Goal: Book appointment/travel/reservation

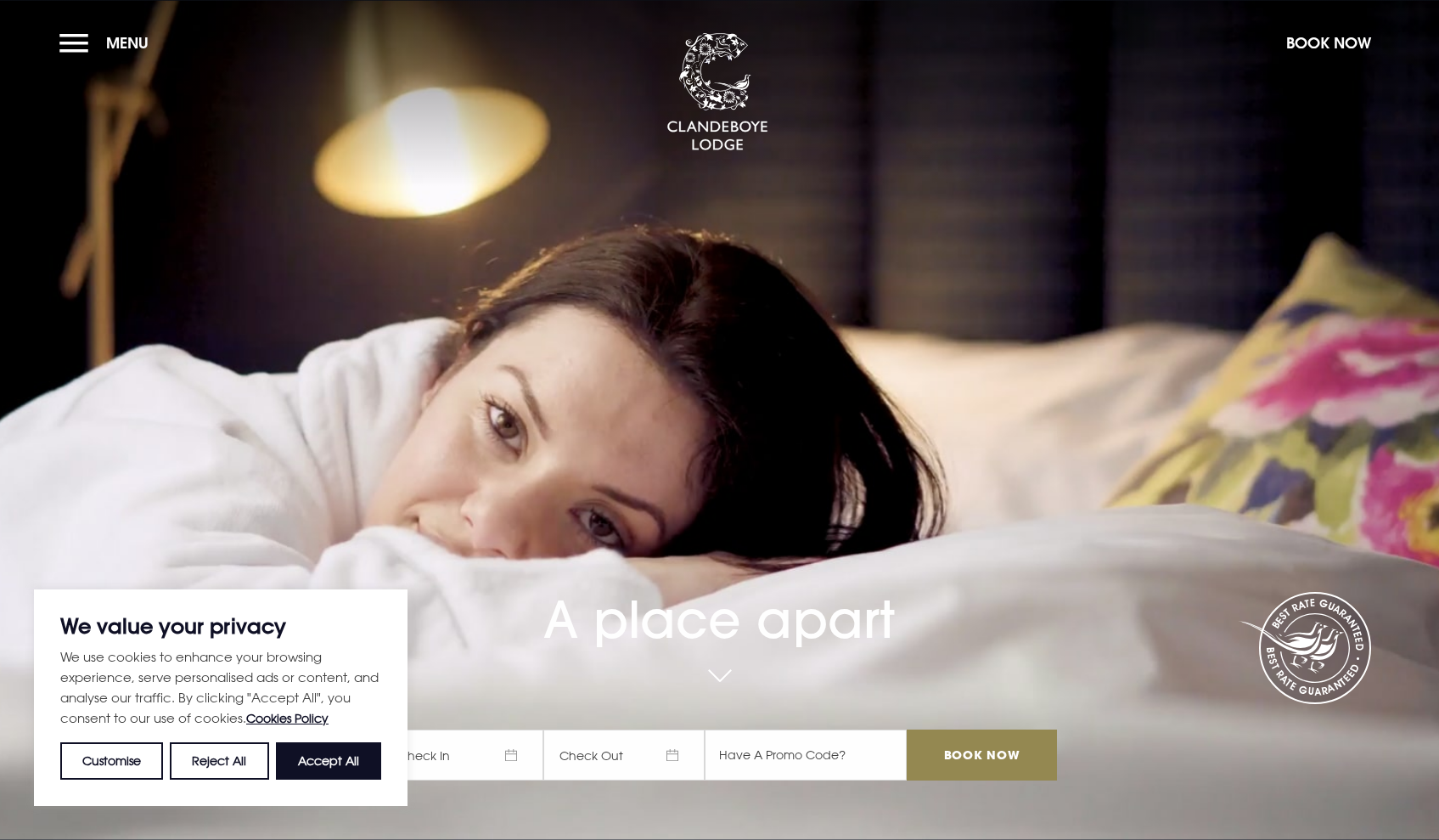
click at [329, 754] on button "Accept All" at bounding box center [328, 760] width 105 height 37
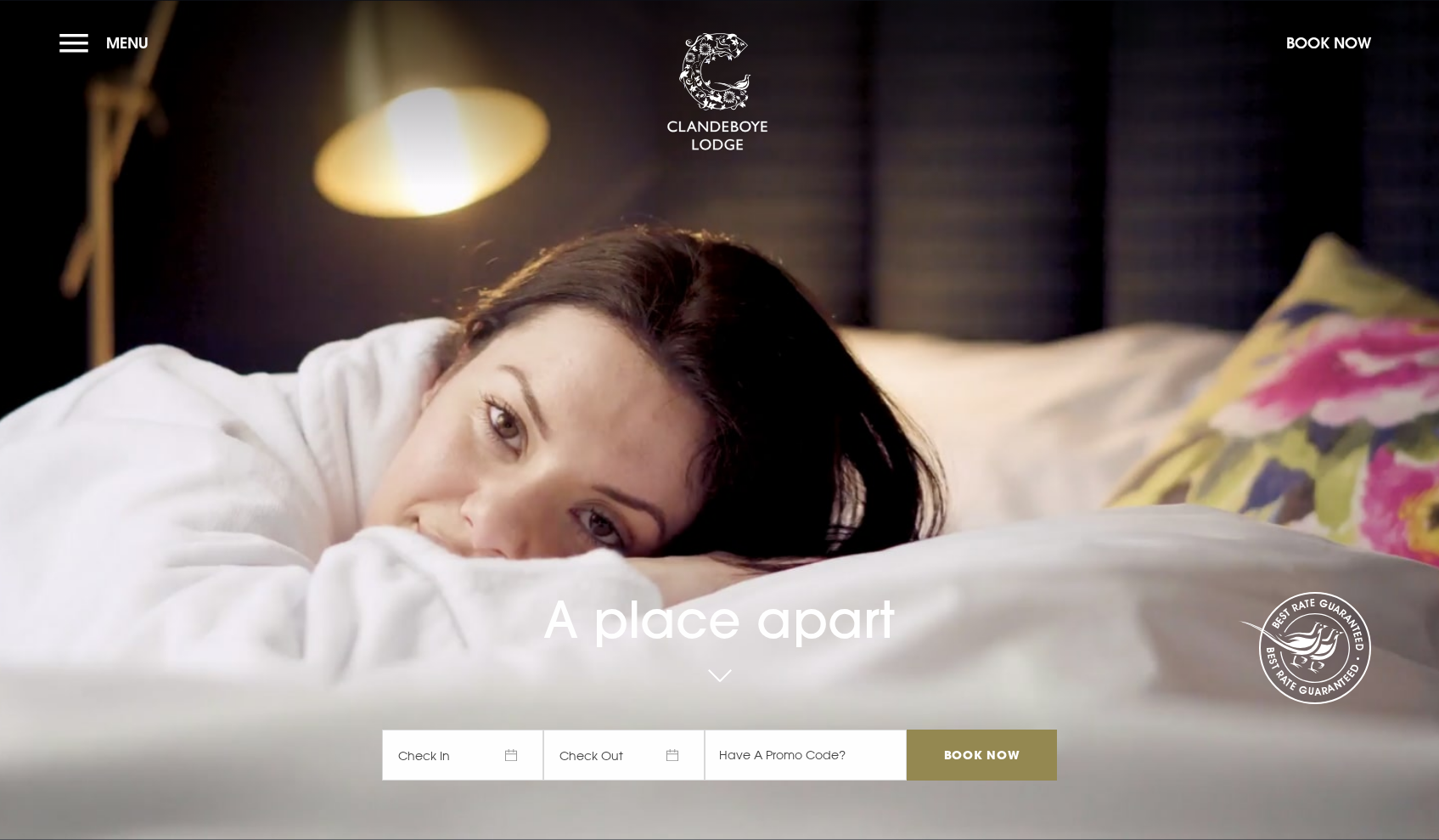
checkbox input "true"
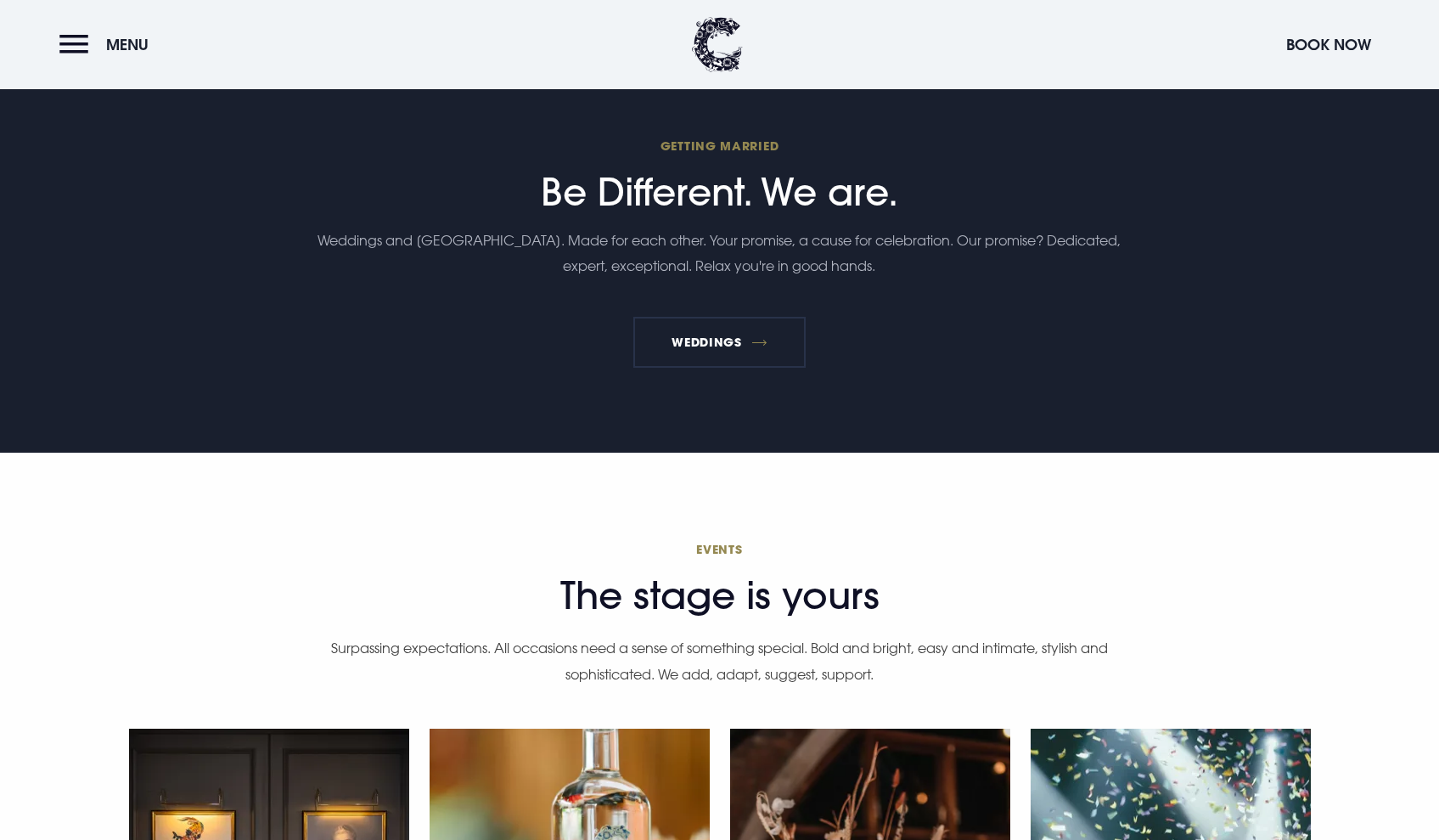
scroll to position [5230, 0]
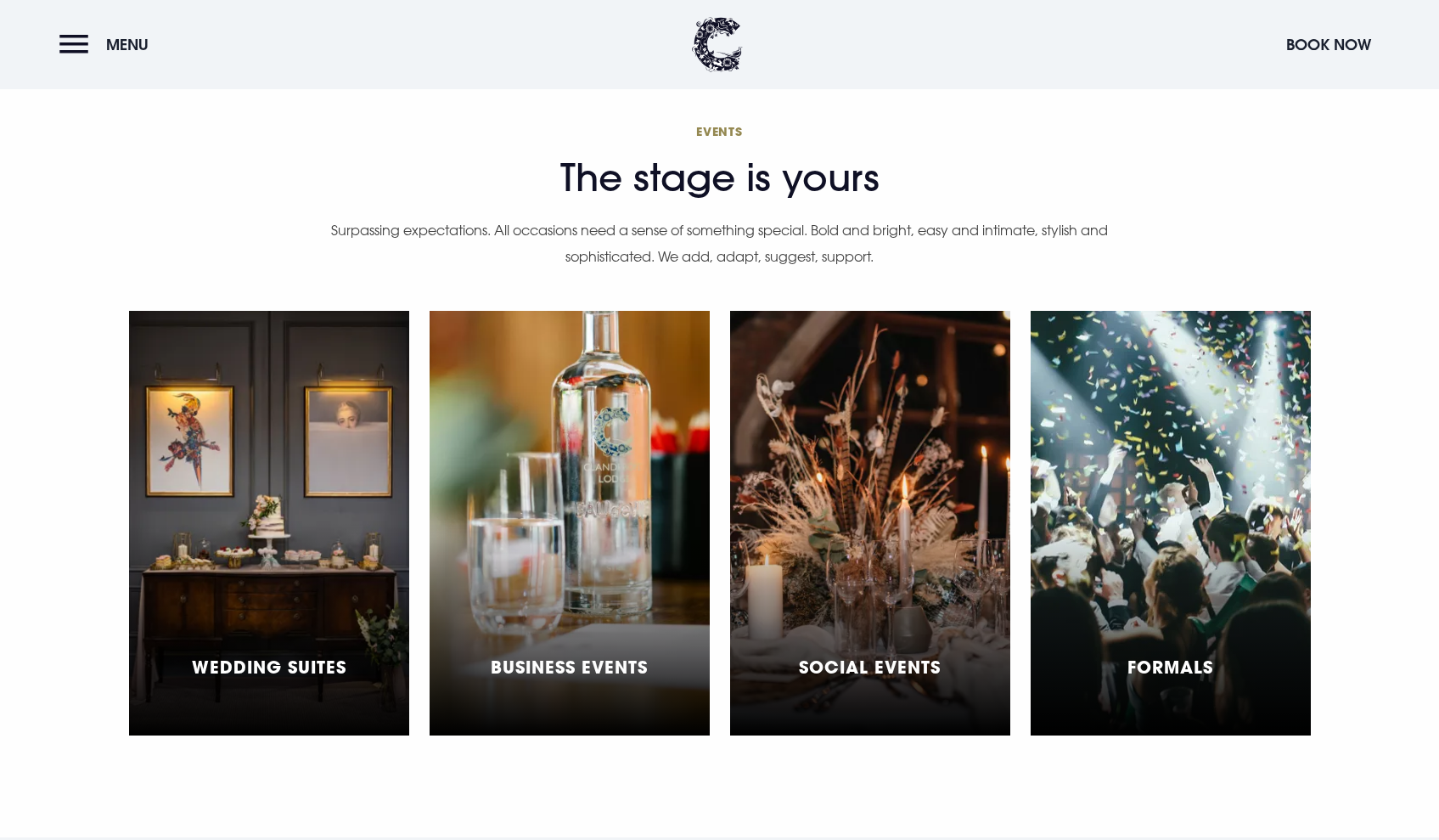
click at [318, 542] on div "Wedding Suites" at bounding box center [269, 522] width 280 height 425
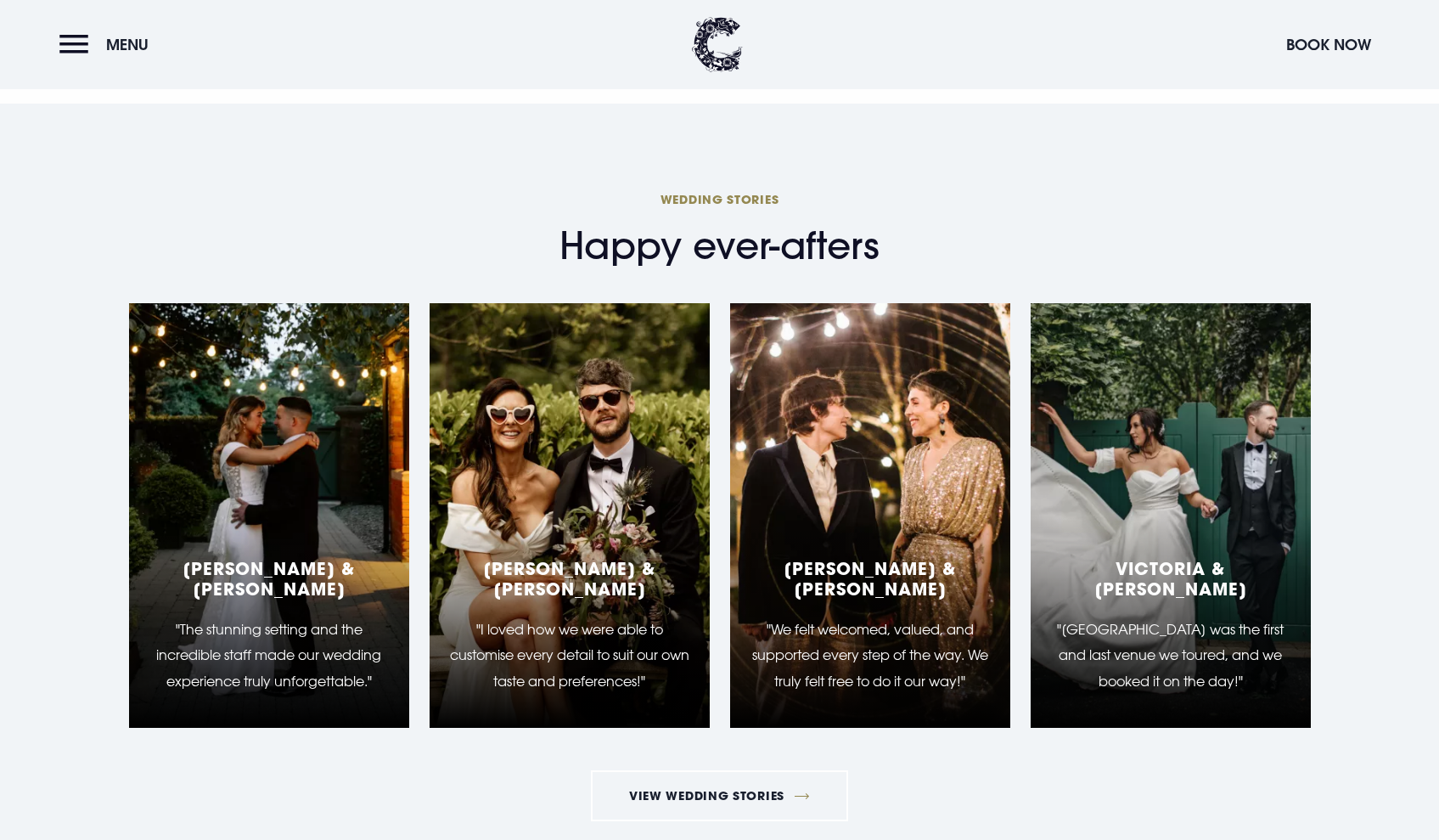
scroll to position [2710, 0]
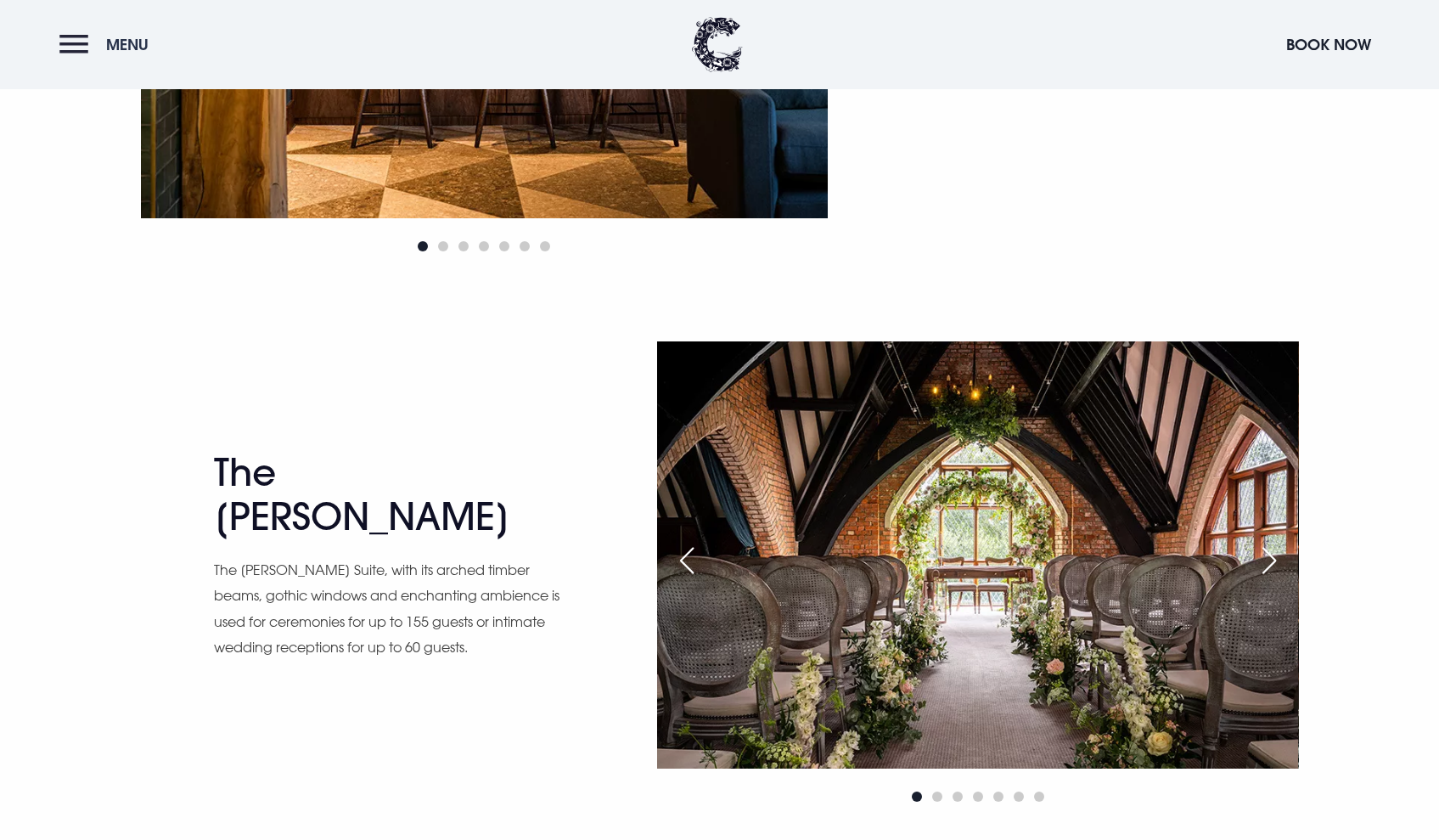
click at [77, 57] on button "Menu" at bounding box center [108, 44] width 97 height 37
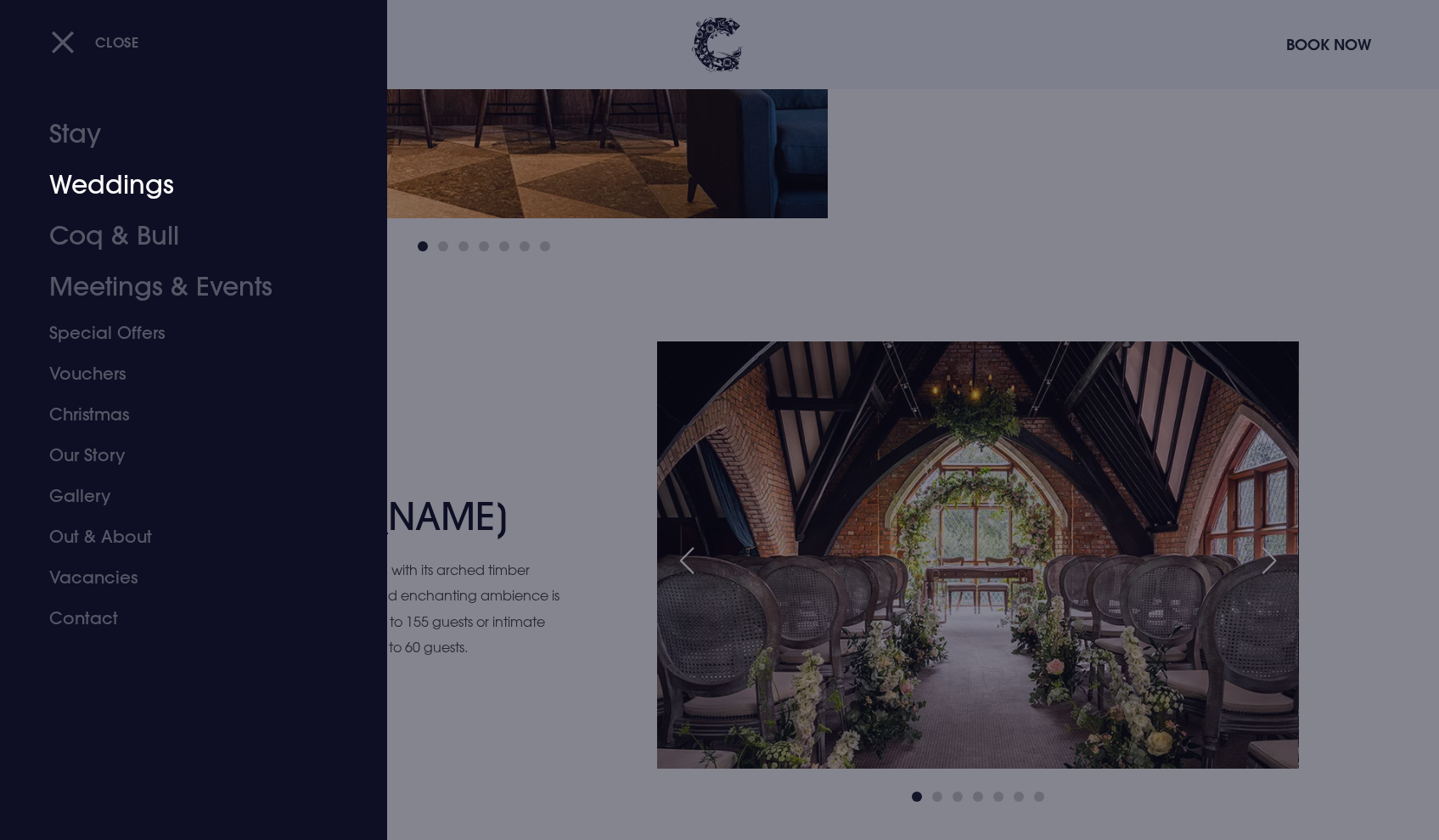
click at [108, 187] on link "Weddings" at bounding box center [184, 185] width 269 height 51
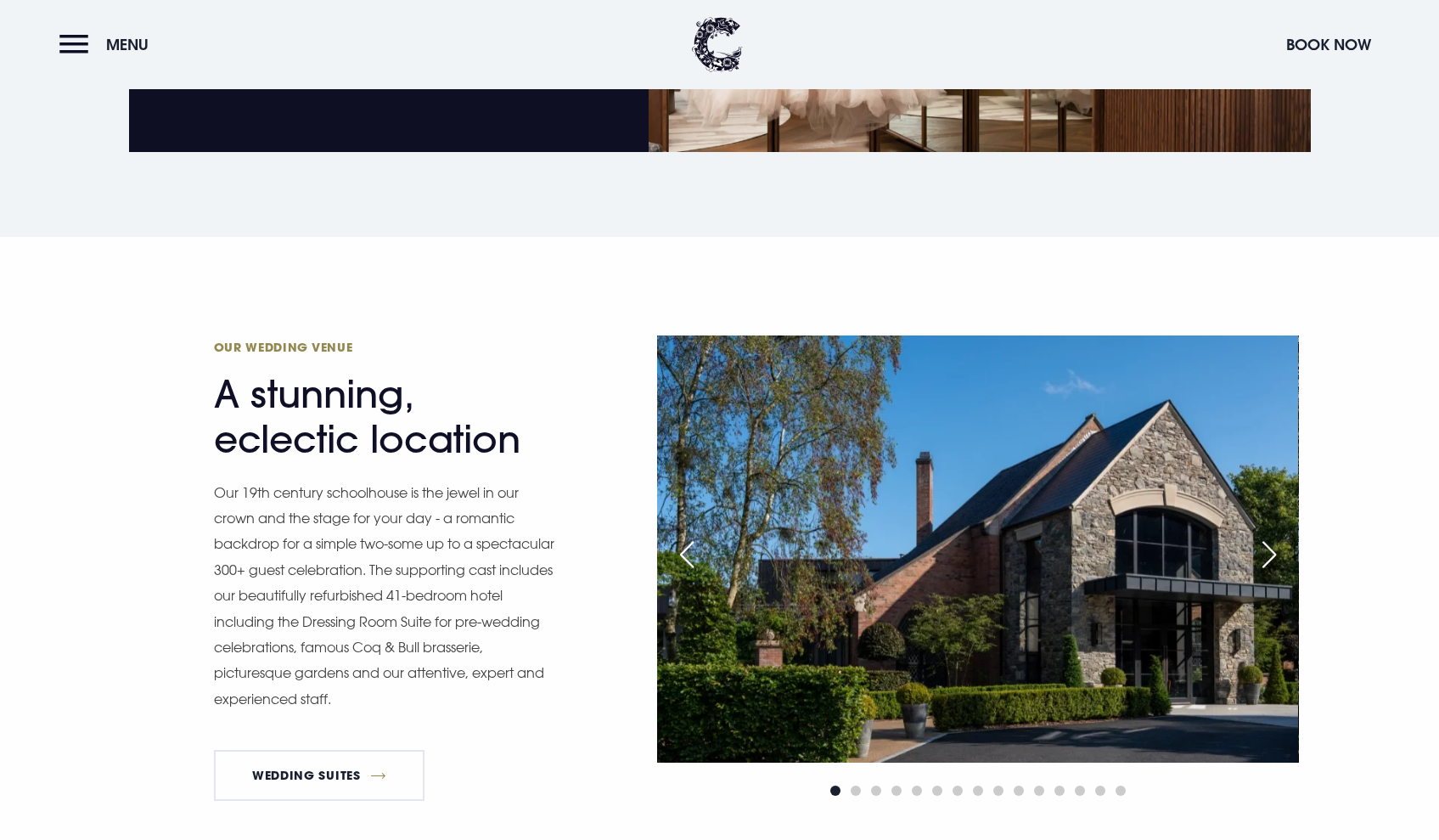
scroll to position [1534, 0]
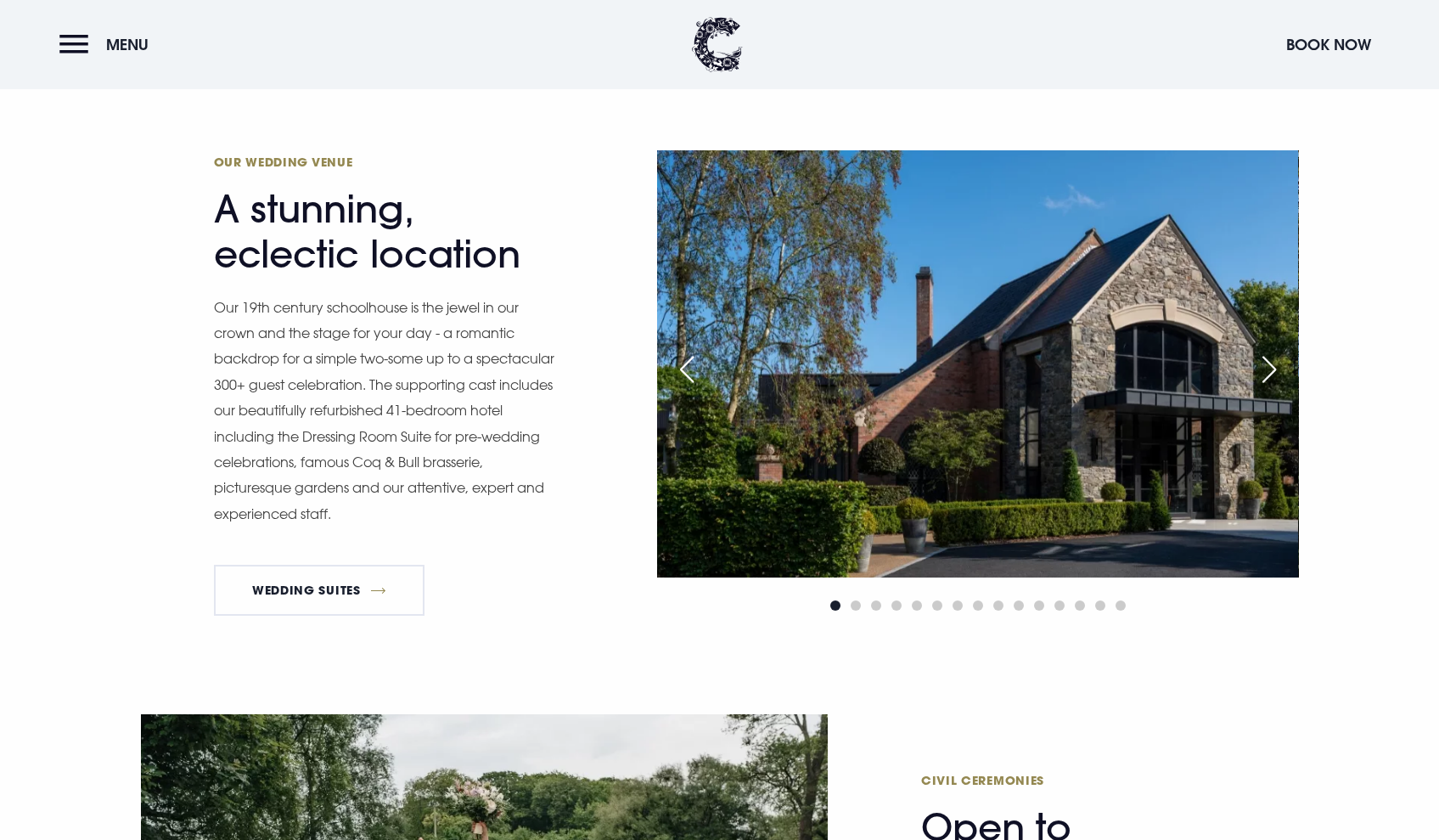
click at [1267, 380] on div "Next slide" at bounding box center [1269, 369] width 43 height 37
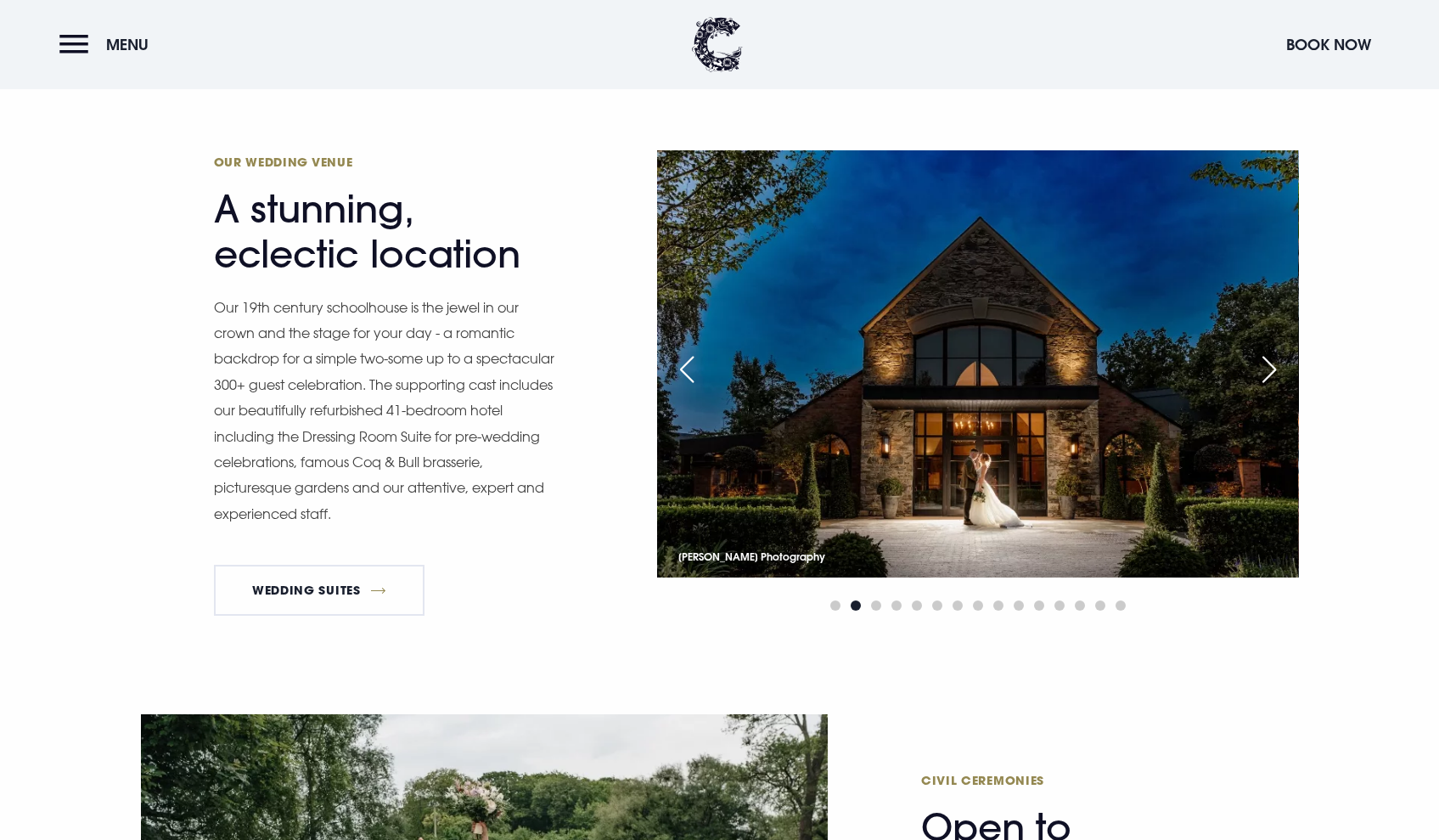
click at [1258, 375] on div "Next slide" at bounding box center [1269, 369] width 43 height 37
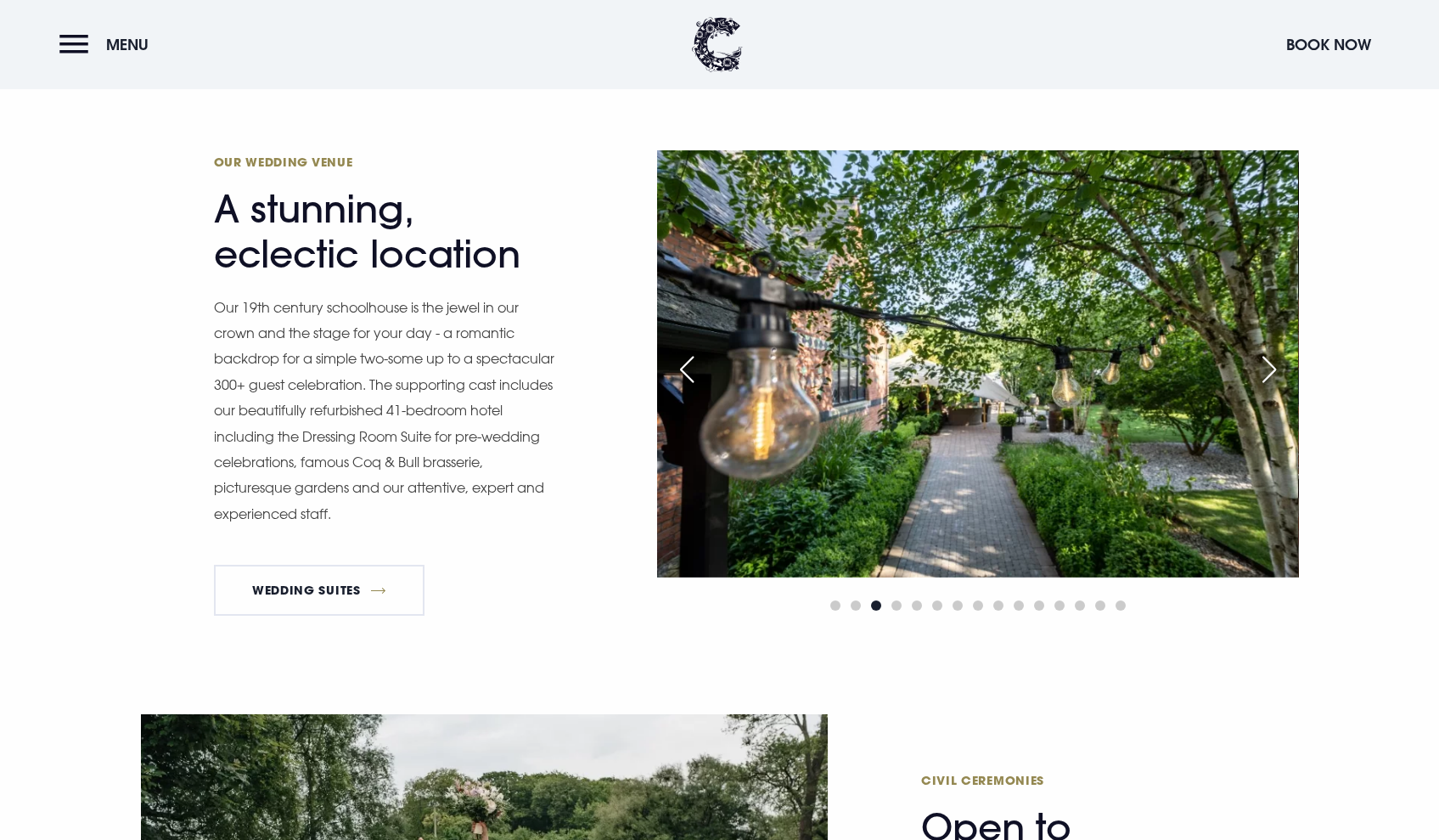
click at [1258, 375] on div "Next slide" at bounding box center [1269, 369] width 43 height 37
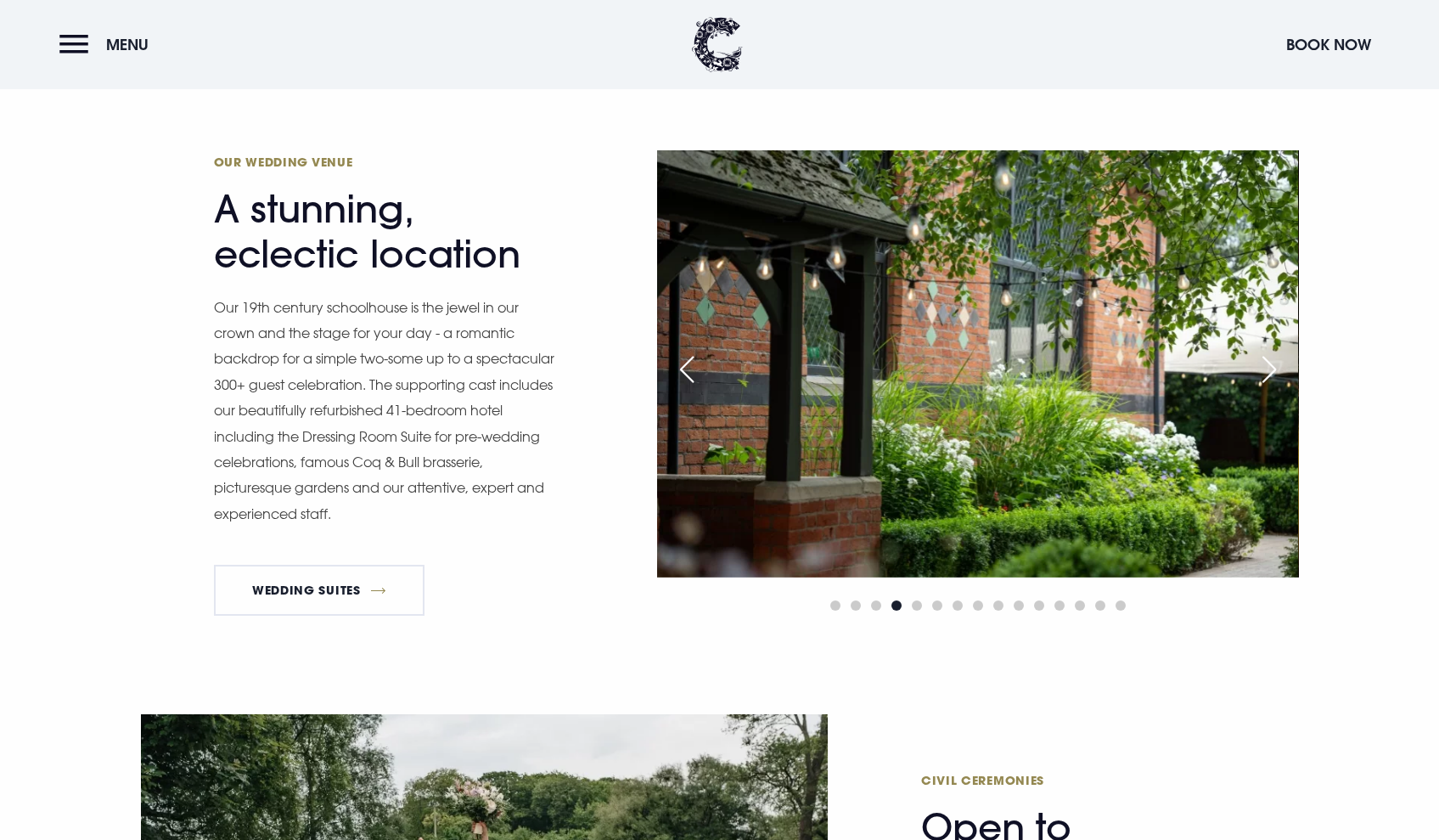
click at [1258, 376] on div "Next slide" at bounding box center [1269, 369] width 43 height 37
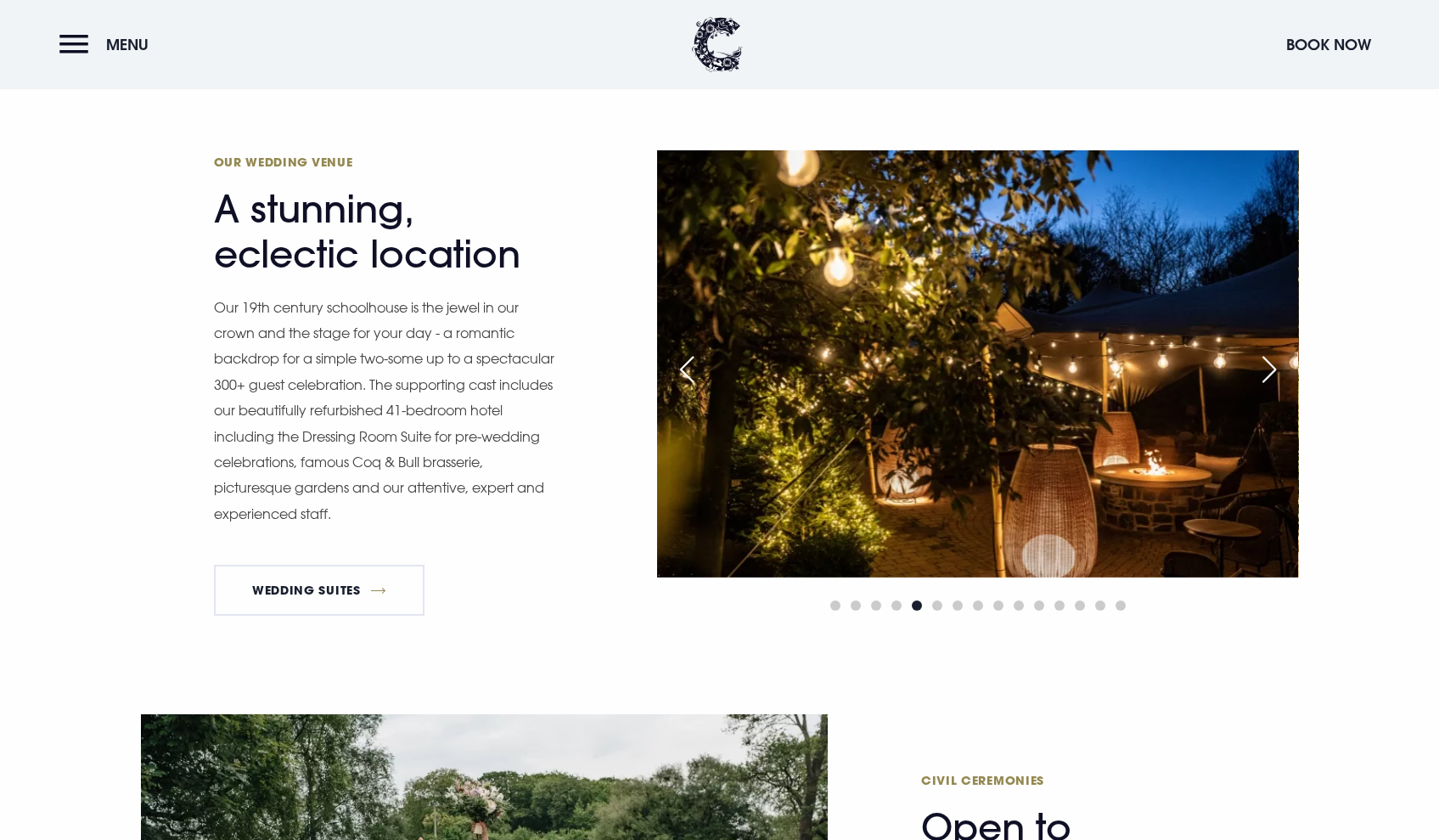
click at [1258, 376] on div "Next slide" at bounding box center [1269, 369] width 43 height 37
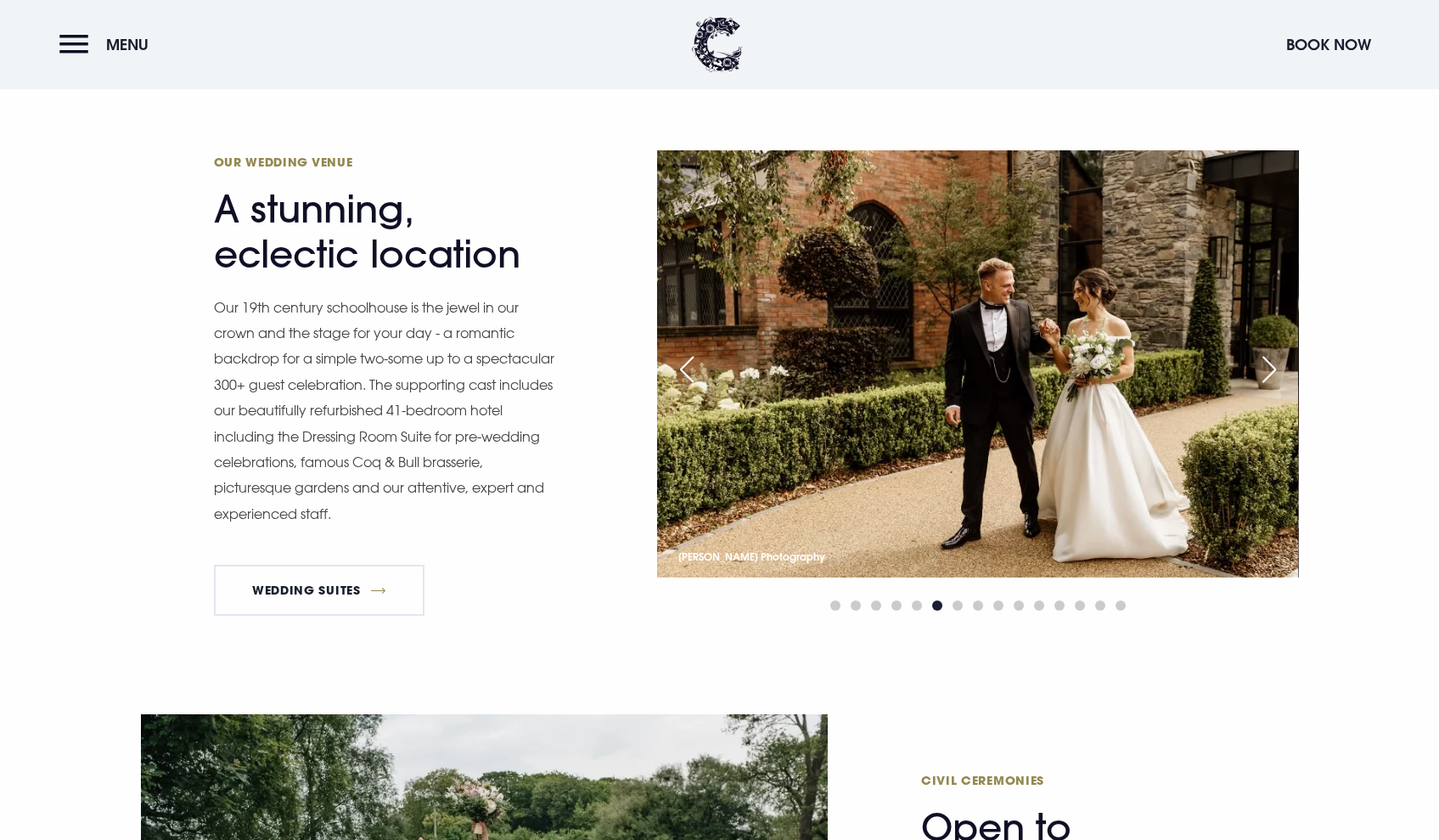
click at [1258, 376] on div "Next slide" at bounding box center [1269, 369] width 43 height 37
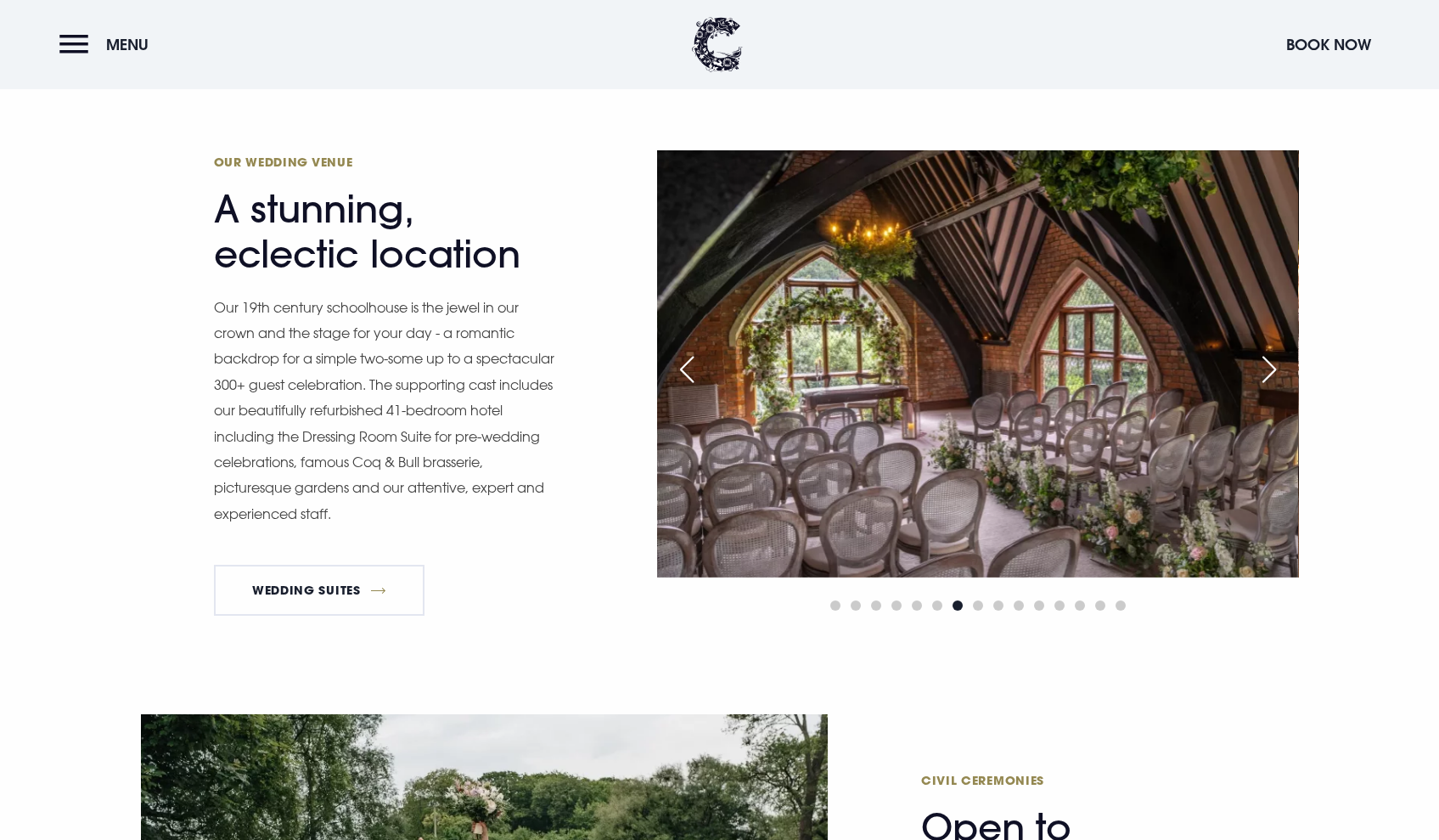
click at [1258, 376] on div "Next slide" at bounding box center [1269, 369] width 43 height 37
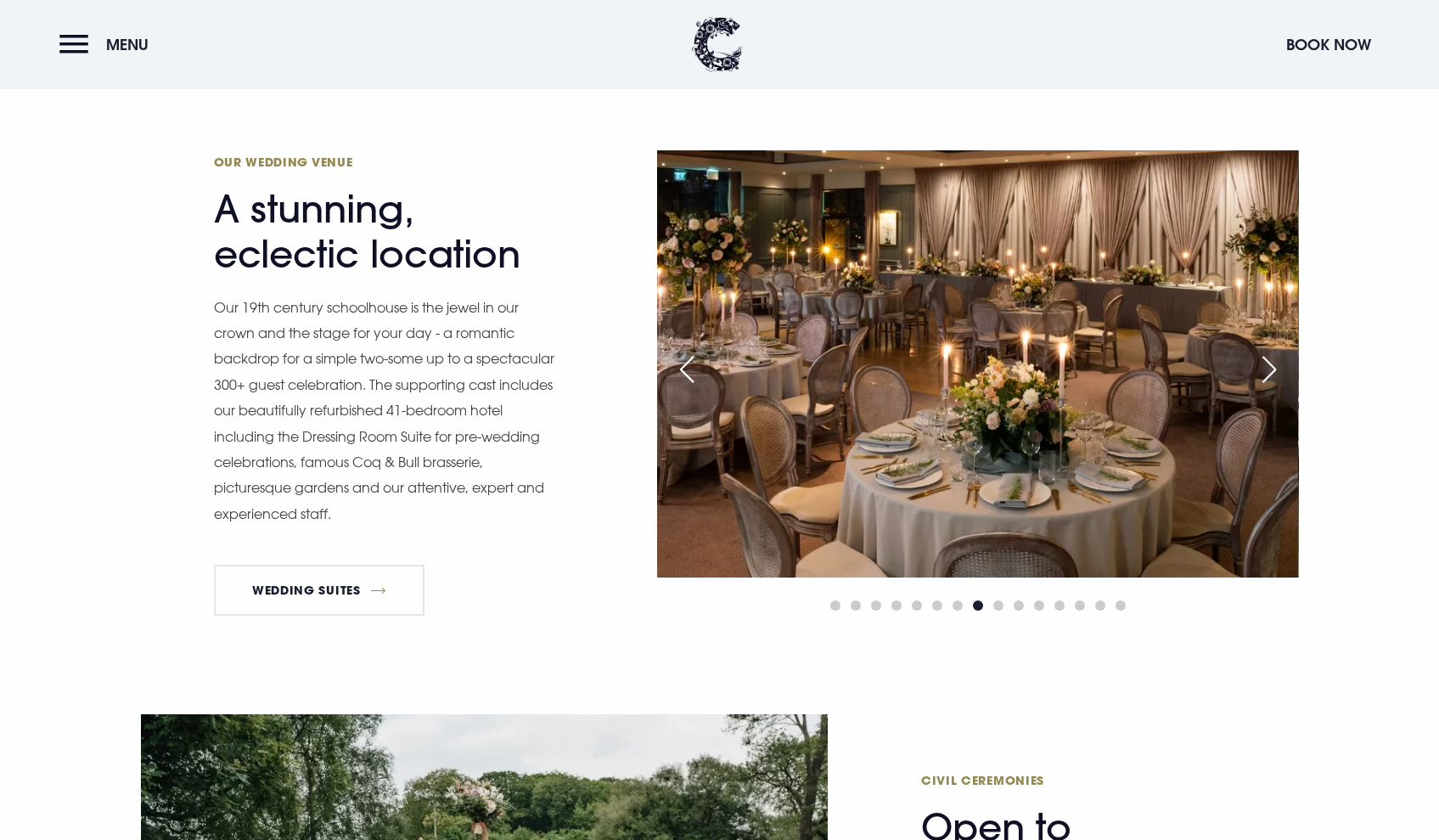
click at [1258, 376] on div "Next slide" at bounding box center [1269, 369] width 43 height 37
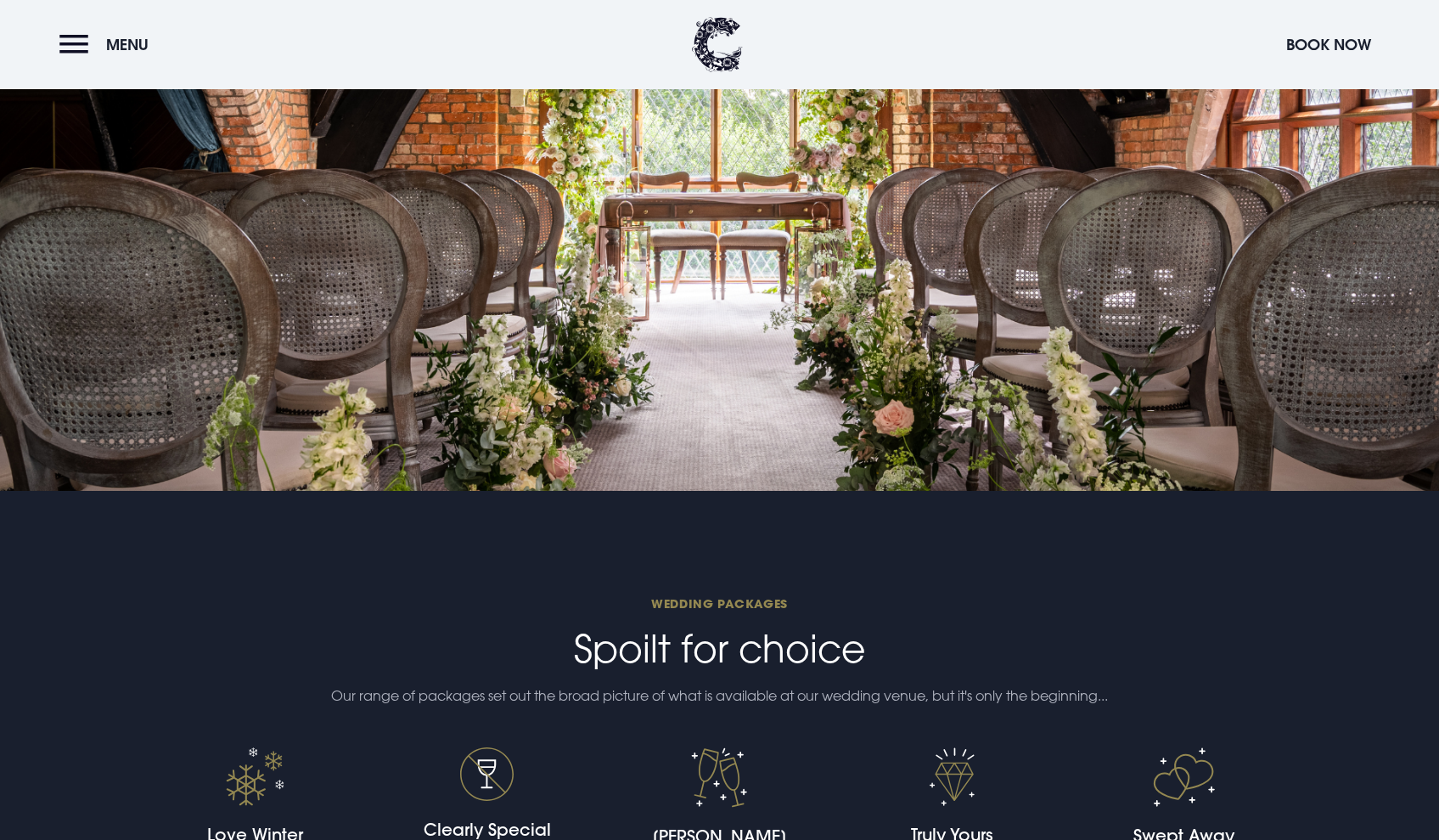
scroll to position [3335, 0]
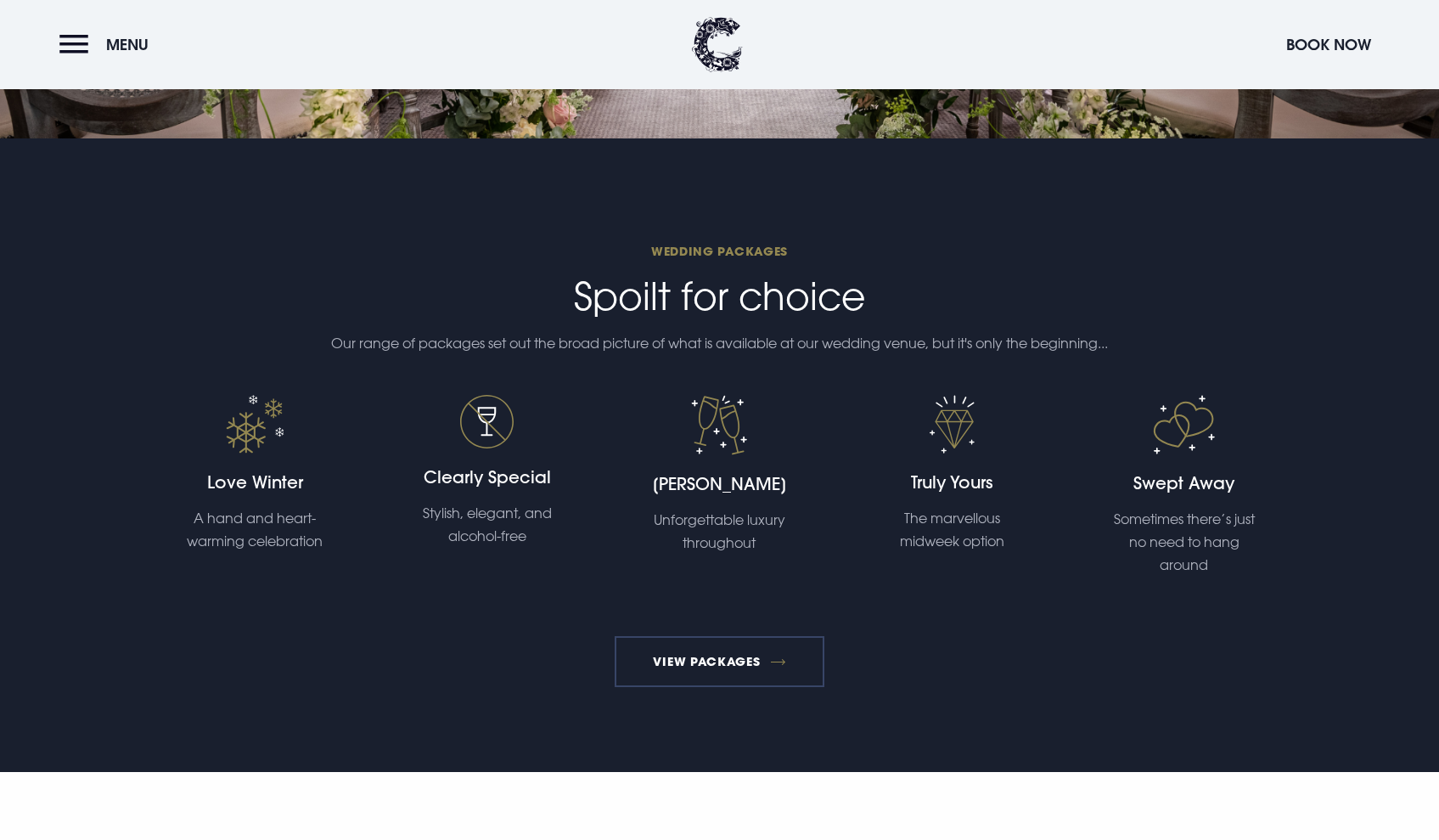
click at [733, 654] on link "View Packages" at bounding box center [720, 661] width 210 height 51
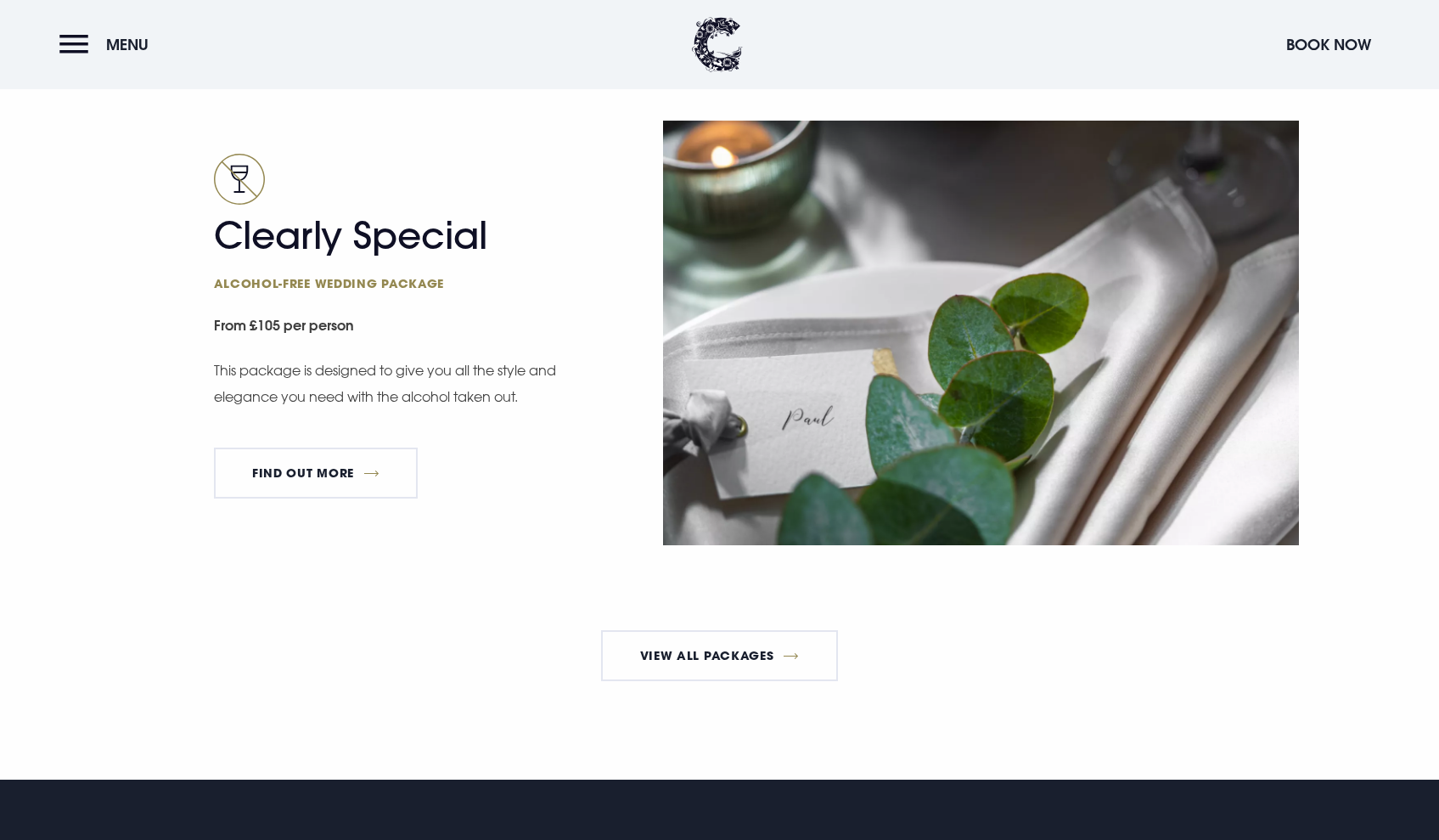
scroll to position [2601, 0]
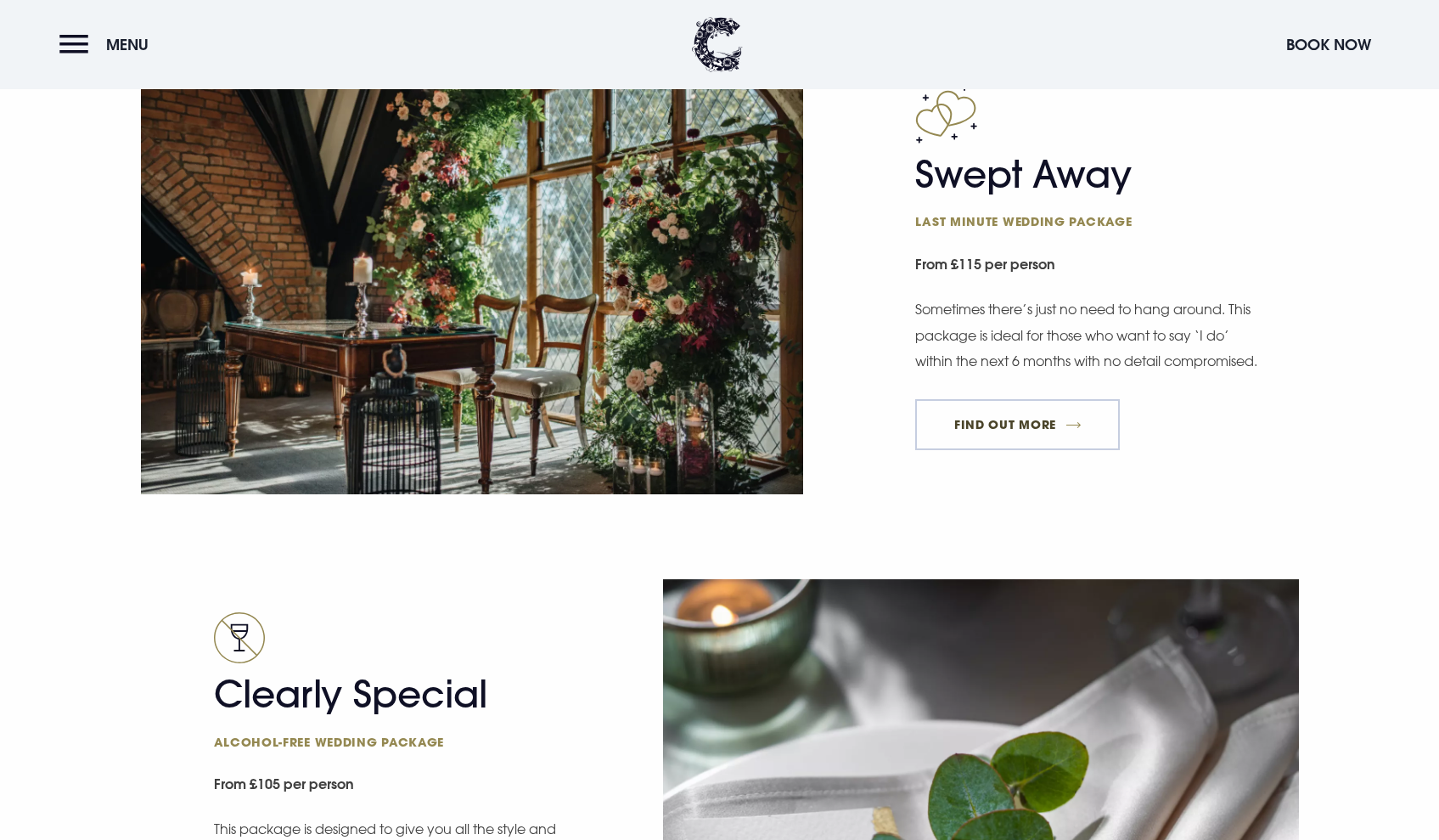
click at [973, 450] on link "FIND OUT MORE" at bounding box center [1017, 425] width 204 height 51
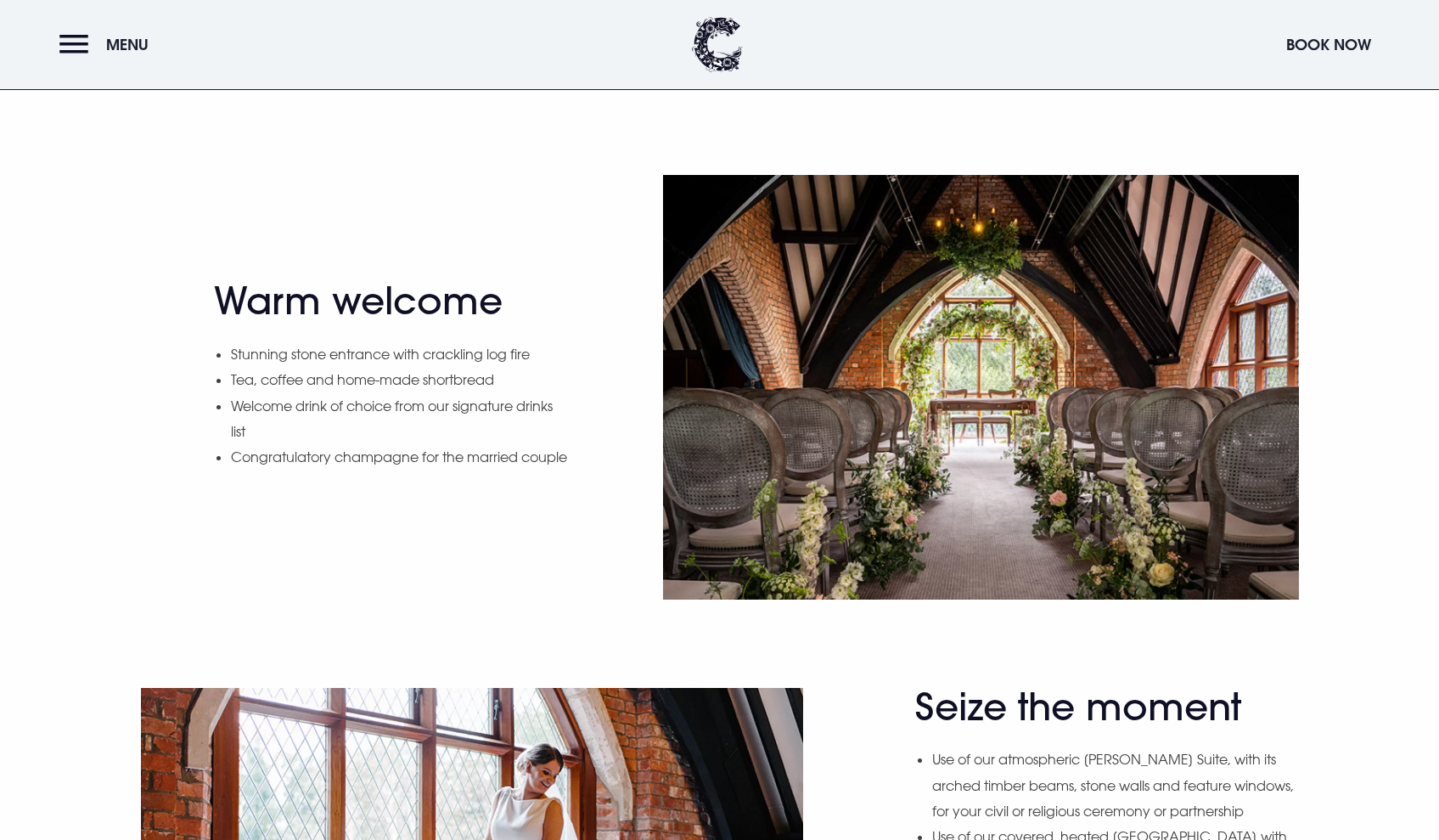
scroll to position [81, 0]
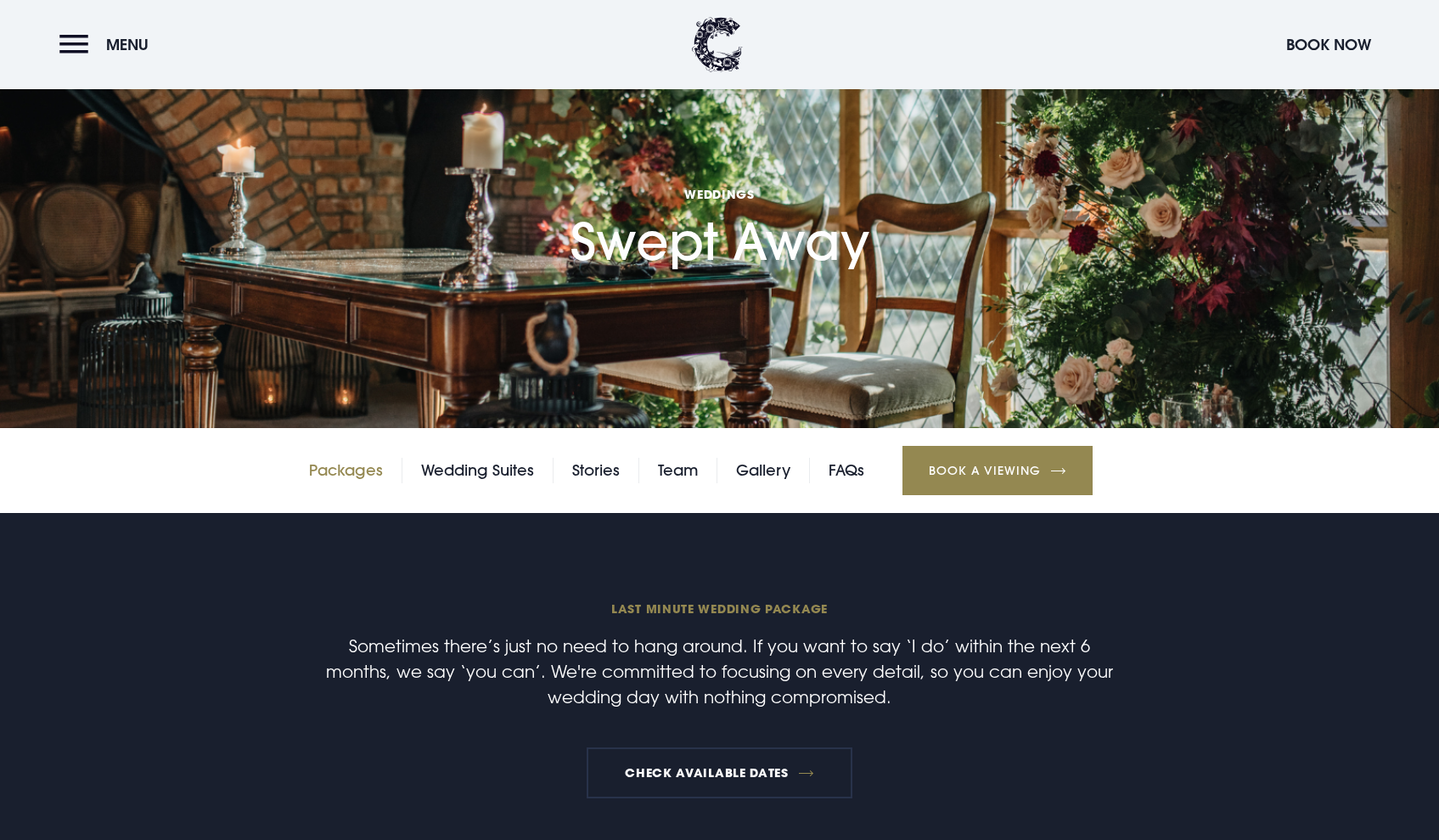
click at [359, 473] on link "Packages" at bounding box center [346, 470] width 74 height 26
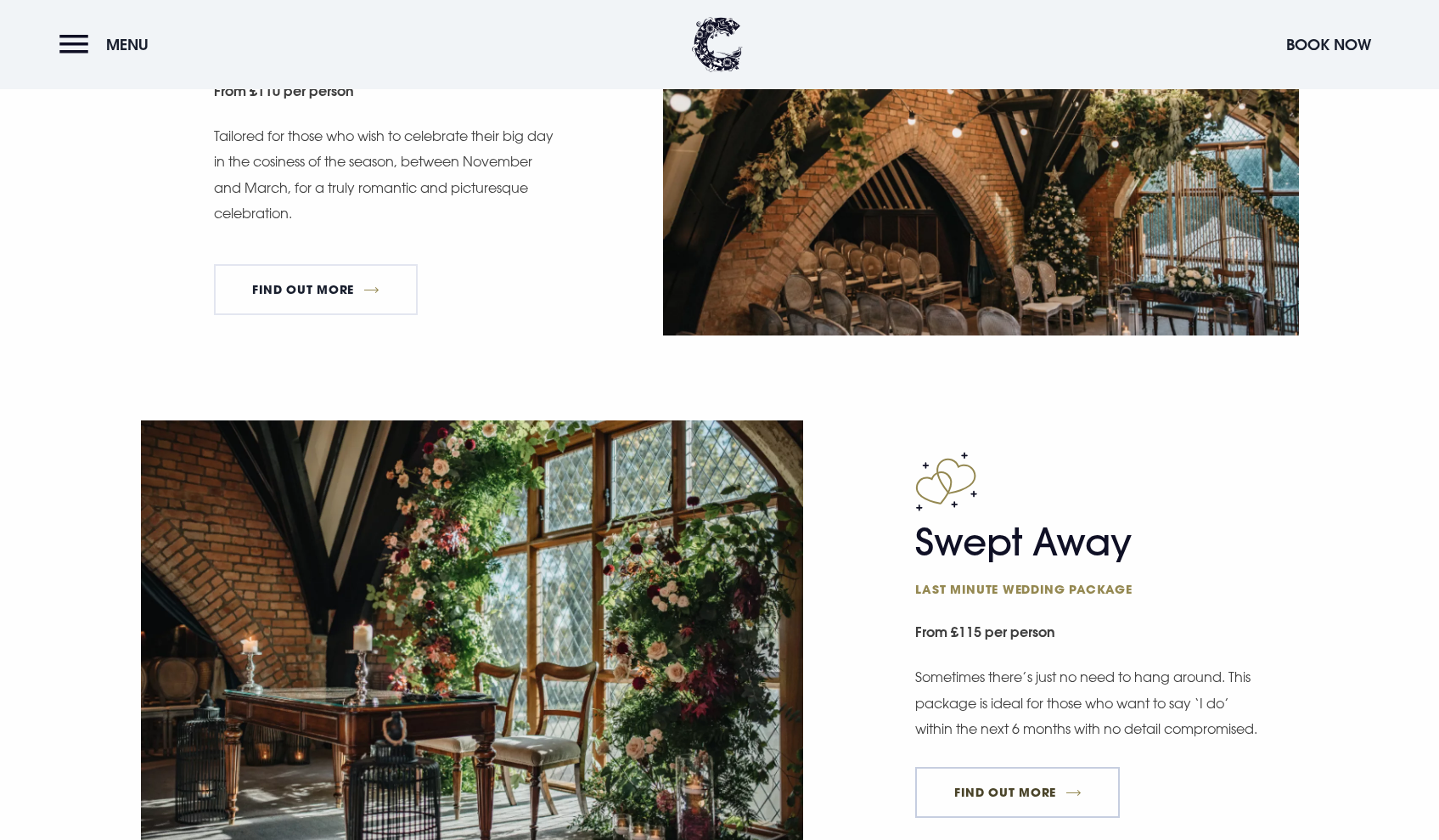
scroll to position [2388, 0]
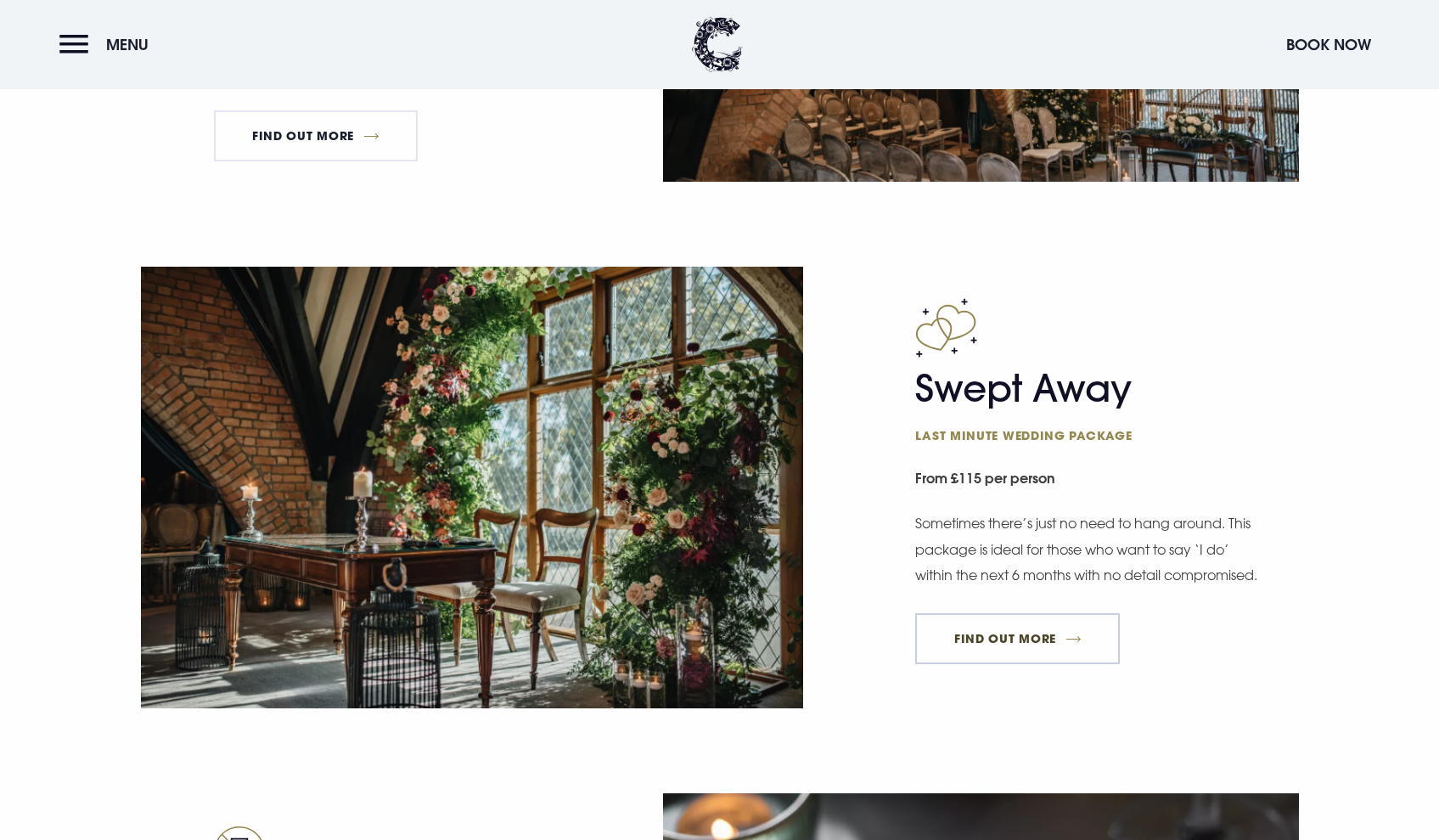
click at [1019, 659] on link "FIND OUT MORE" at bounding box center [1017, 639] width 204 height 51
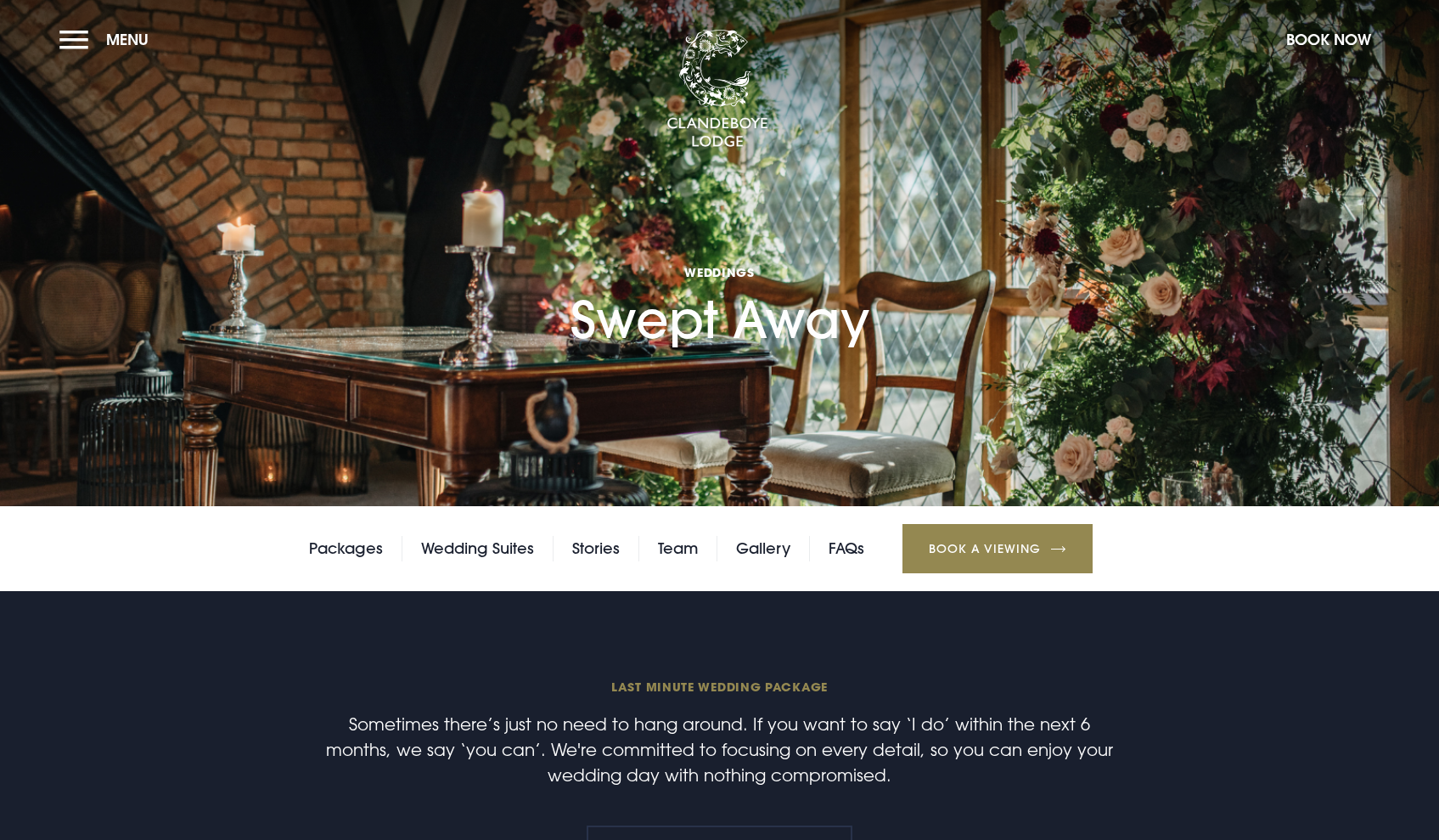
scroll to position [187, 0]
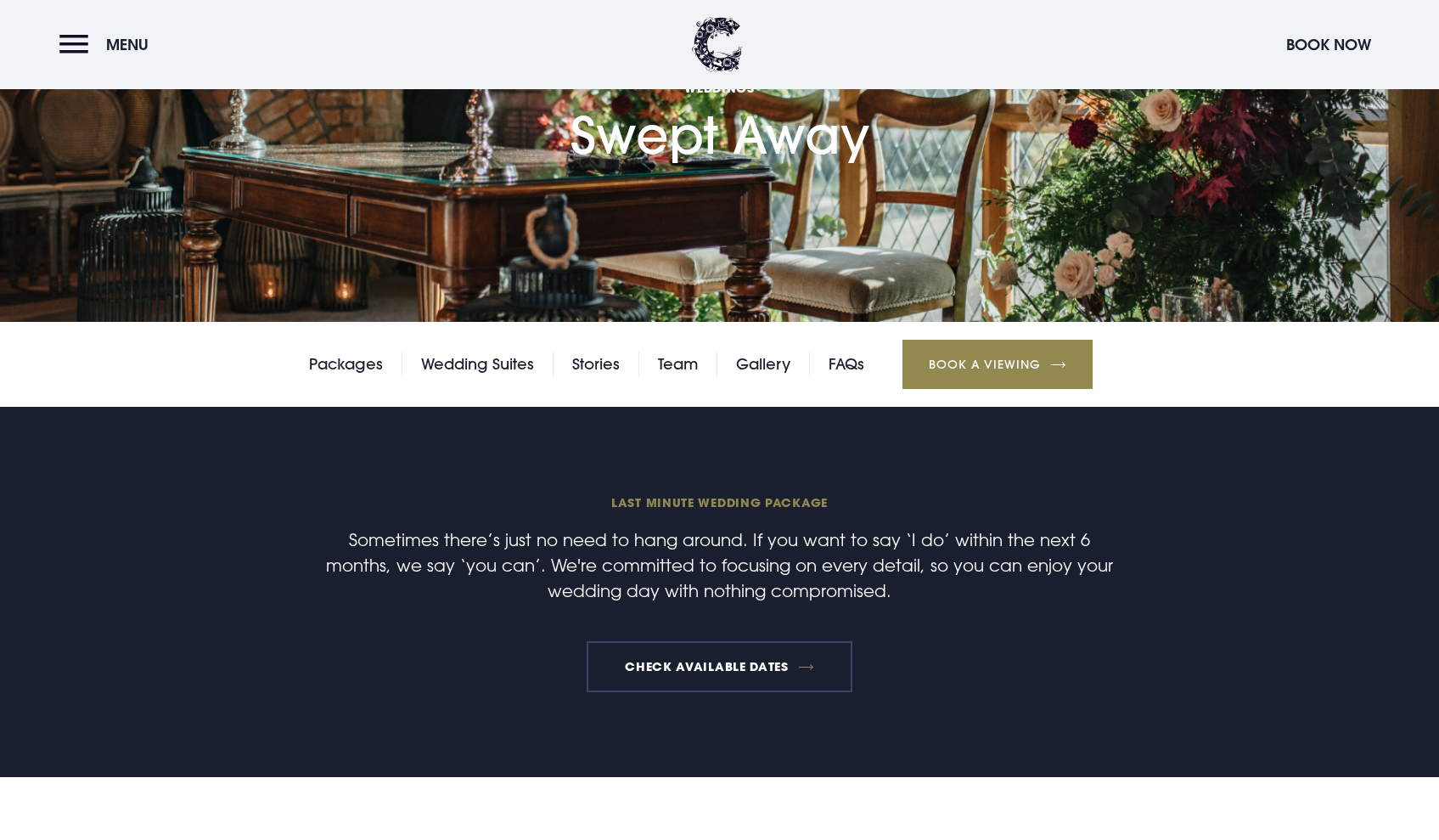
click at [758, 675] on link "Check available dates" at bounding box center [719, 667] width 266 height 51
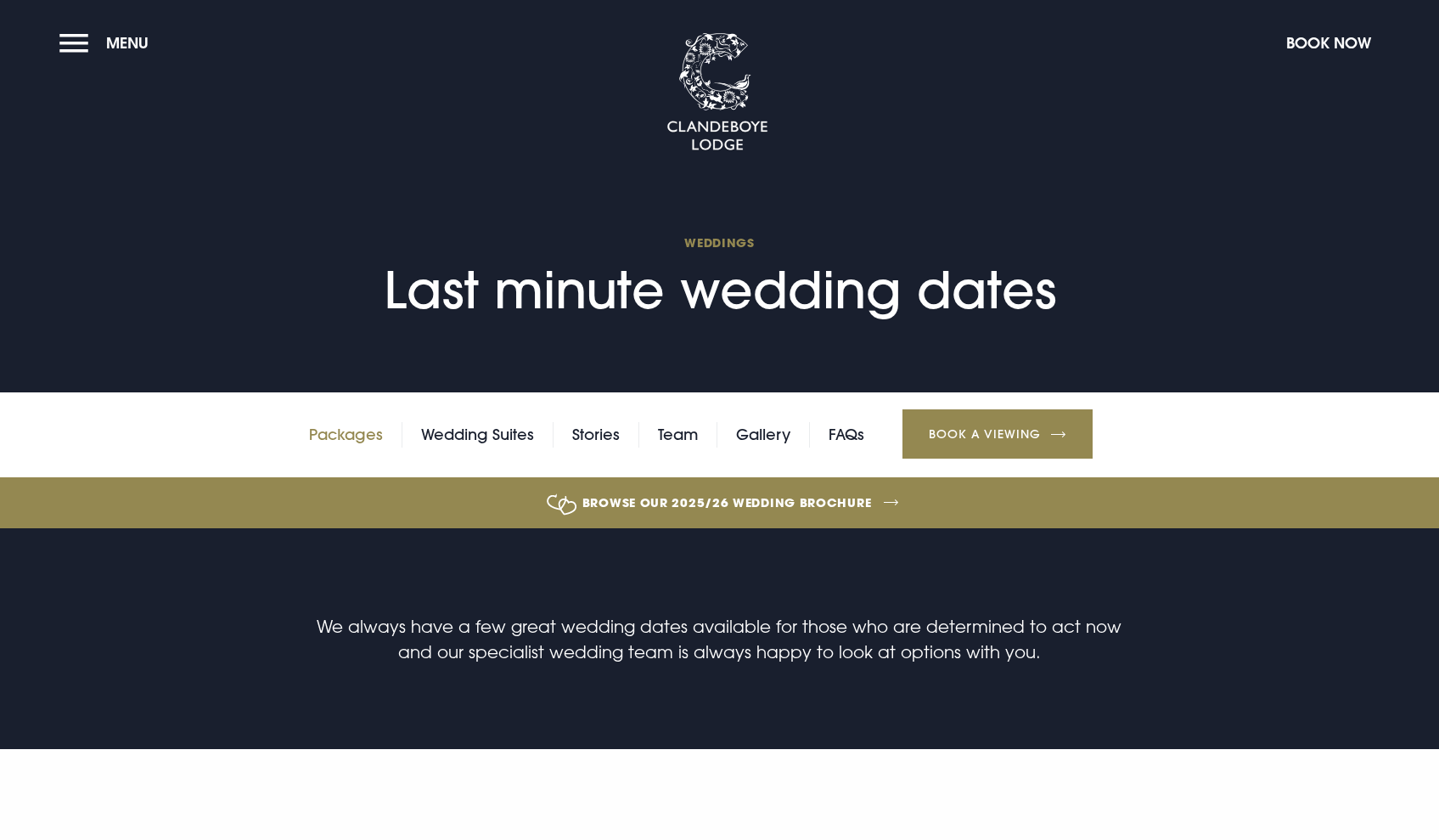
click at [352, 438] on link "Packages" at bounding box center [346, 434] width 74 height 26
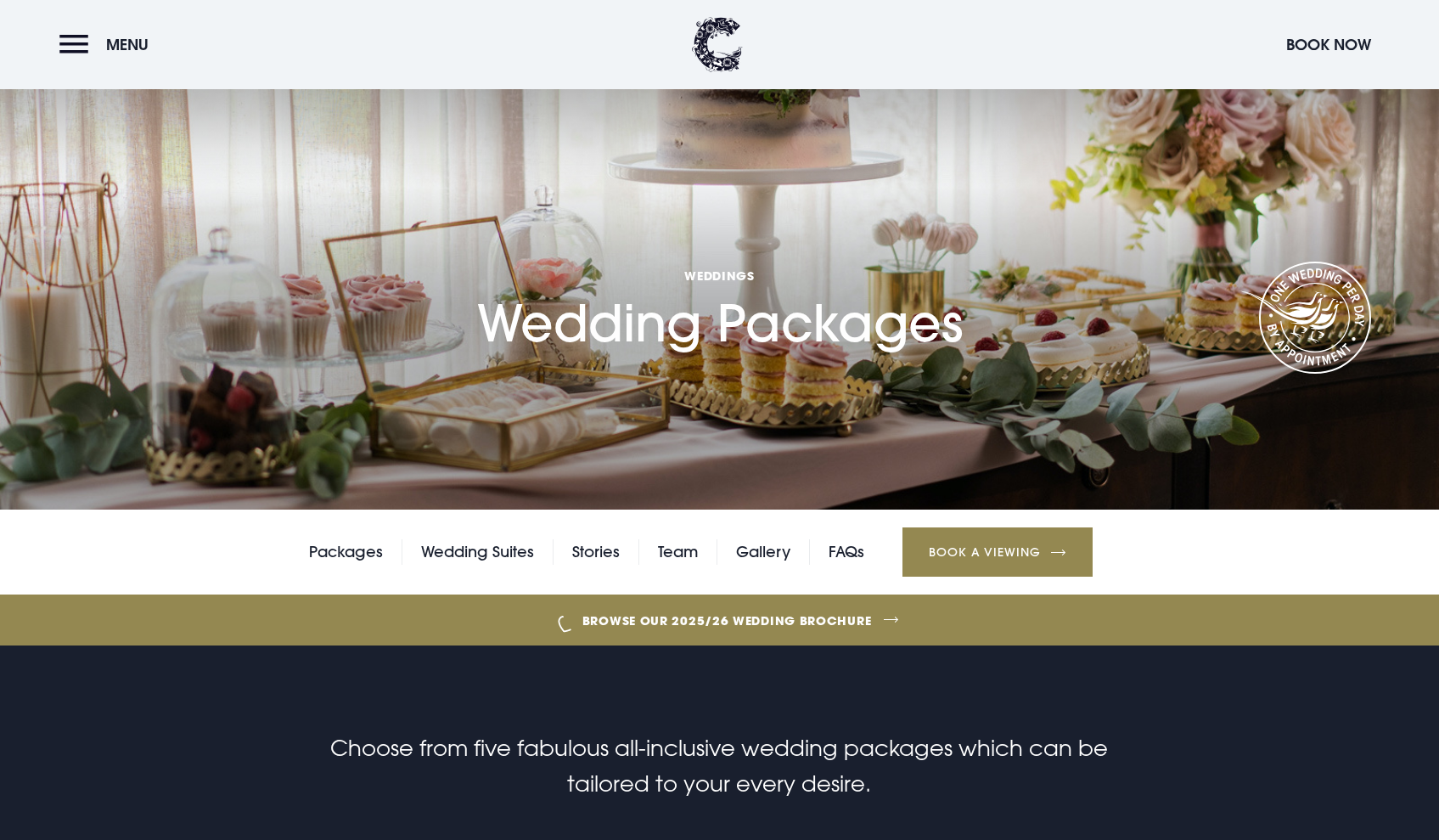
checkbox input "true"
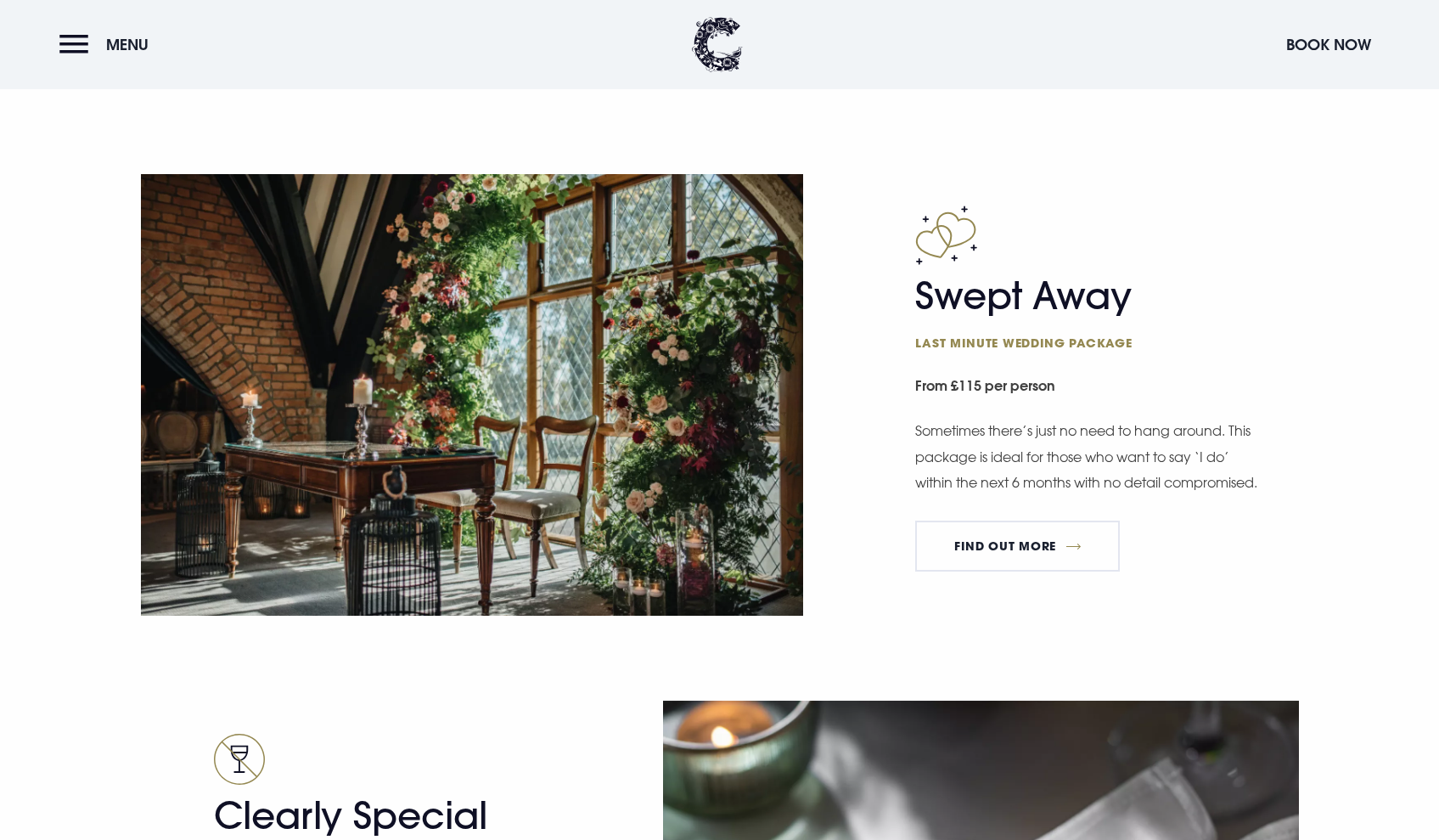
scroll to position [2911, 0]
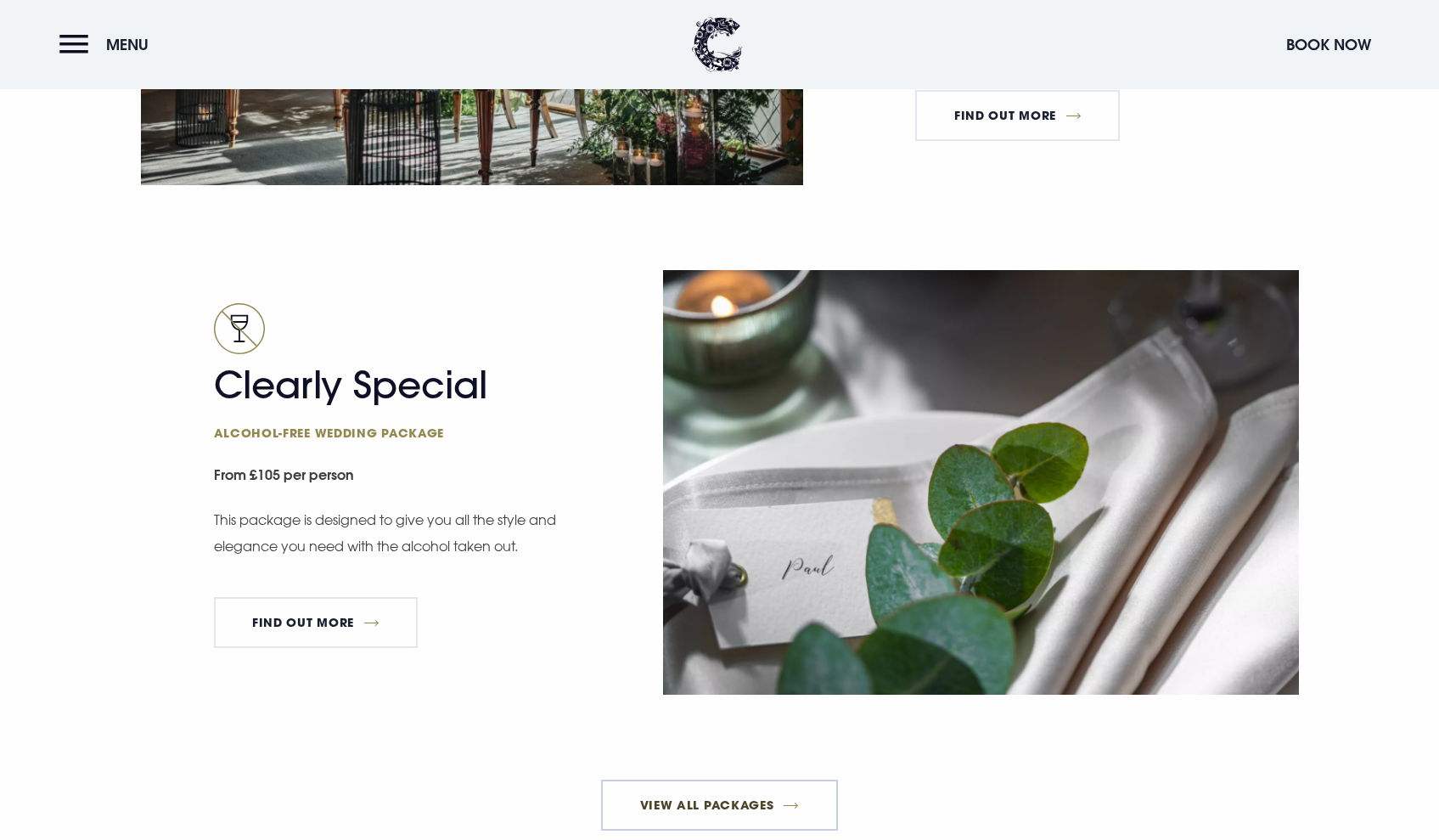
click at [747, 812] on link "View All Packages" at bounding box center [719, 805] width 237 height 51
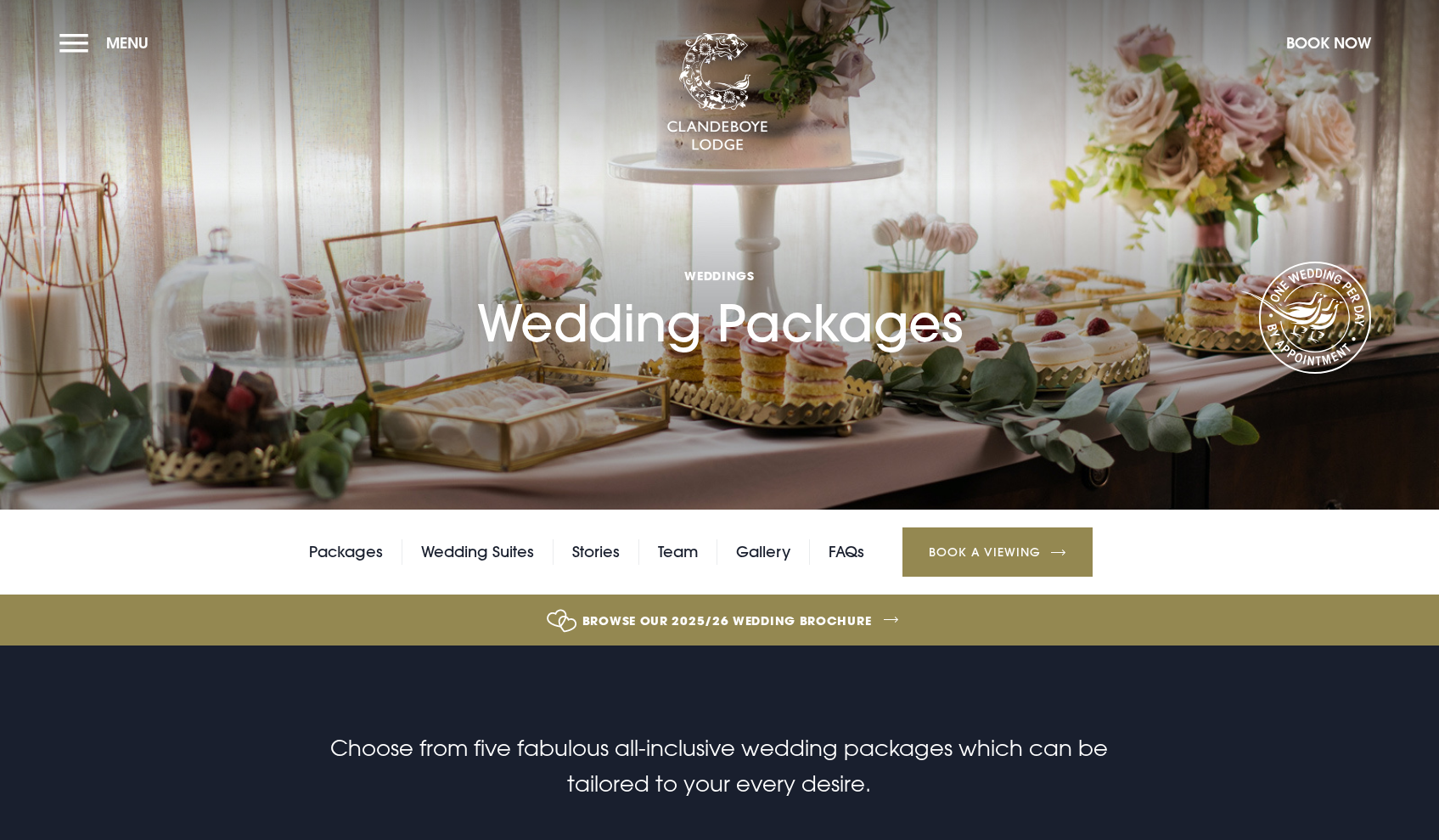
scroll to position [39, 0]
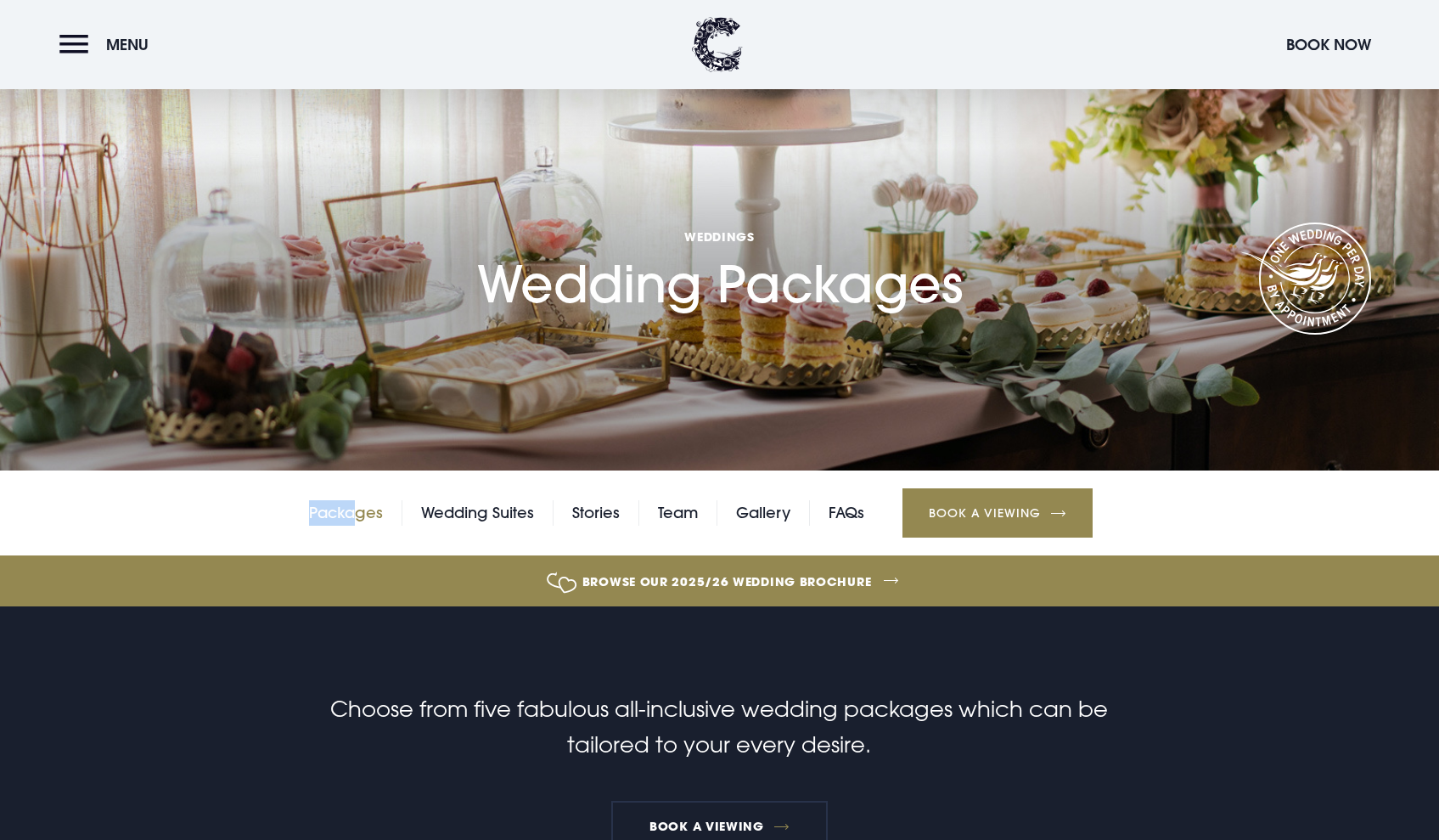
click at [353, 500] on div "Packages Wedding Suites Stories Team Gallery FAQs Book a Viewing" at bounding box center [719, 513] width 1439 height 85
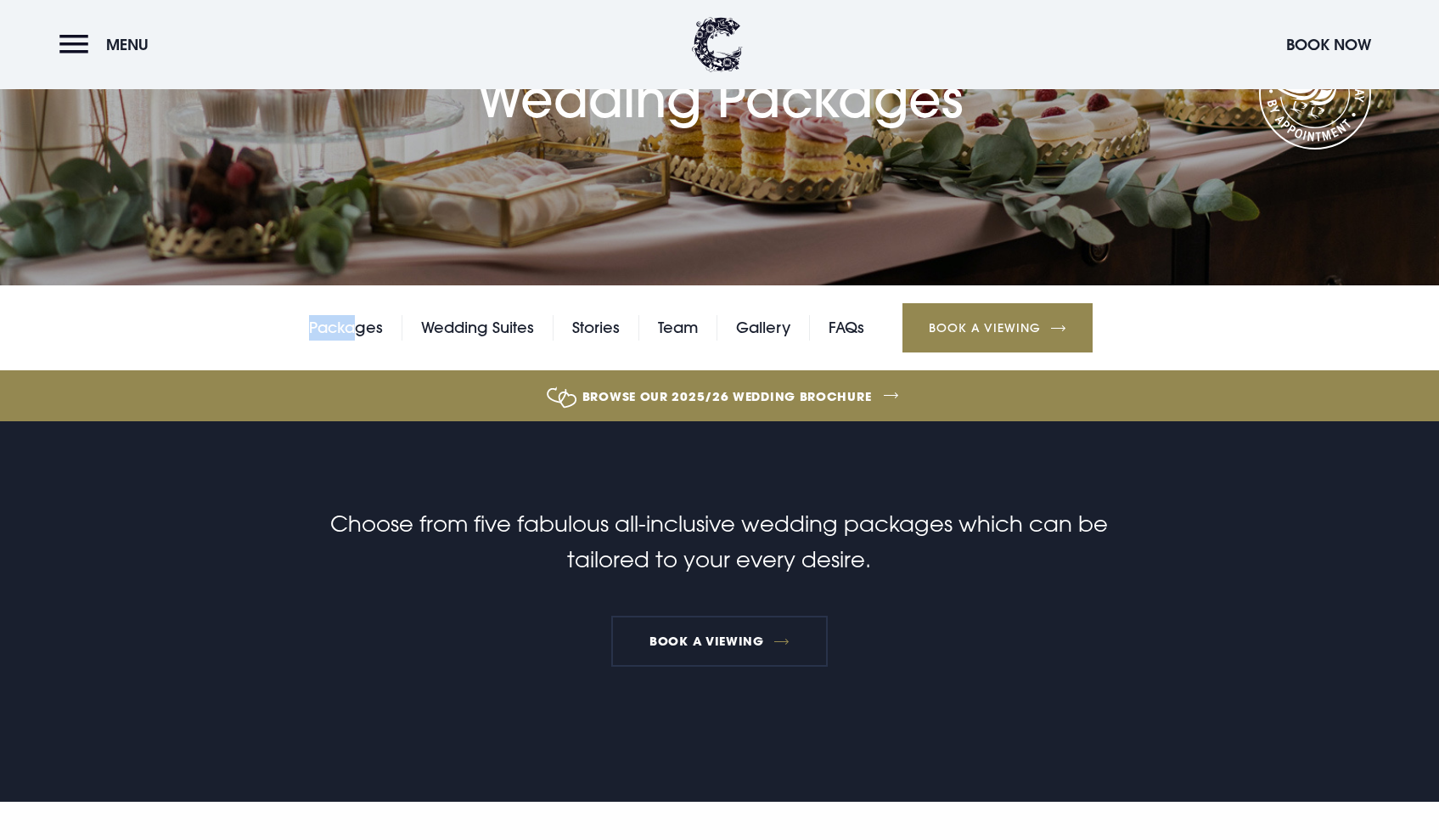
click at [758, 391] on link "Browse our 2025/26 wedding brochure" at bounding box center [727, 395] width 3168 height 63
